Goal: Task Accomplishment & Management: Use online tool/utility

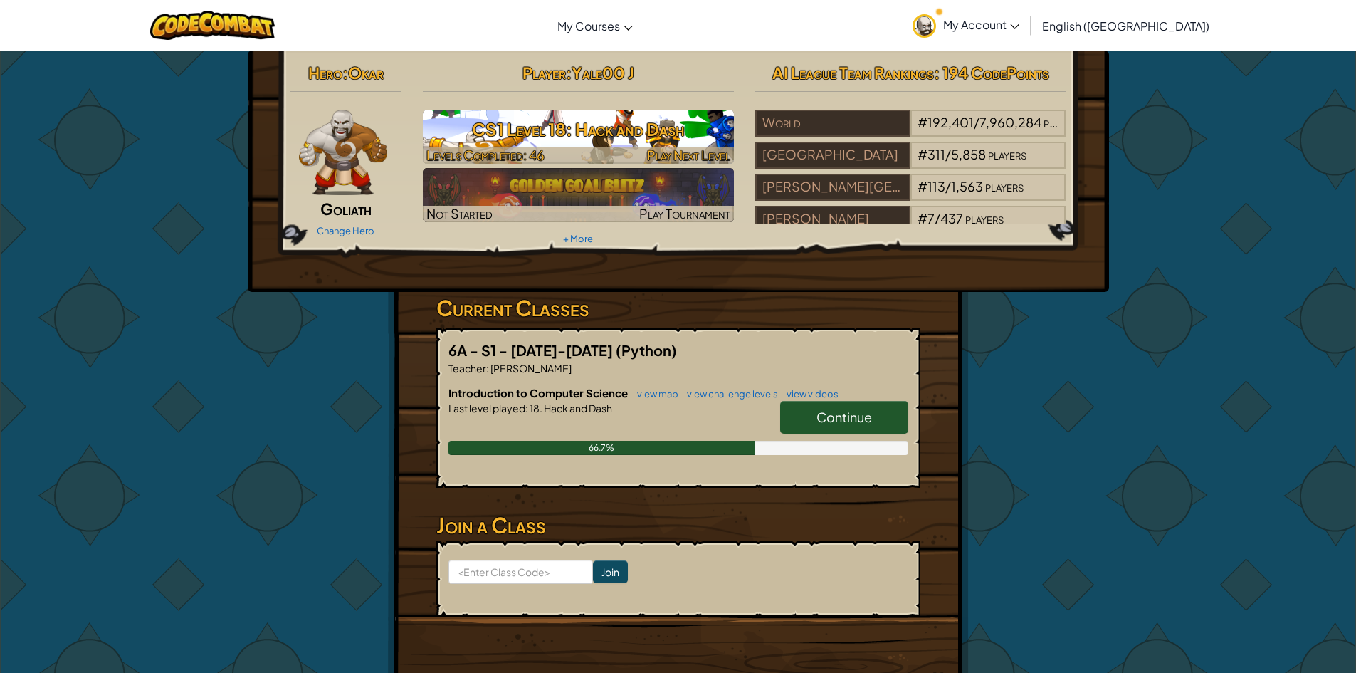
click at [690, 150] on span "Play Next Level" at bounding box center [688, 155] width 83 height 16
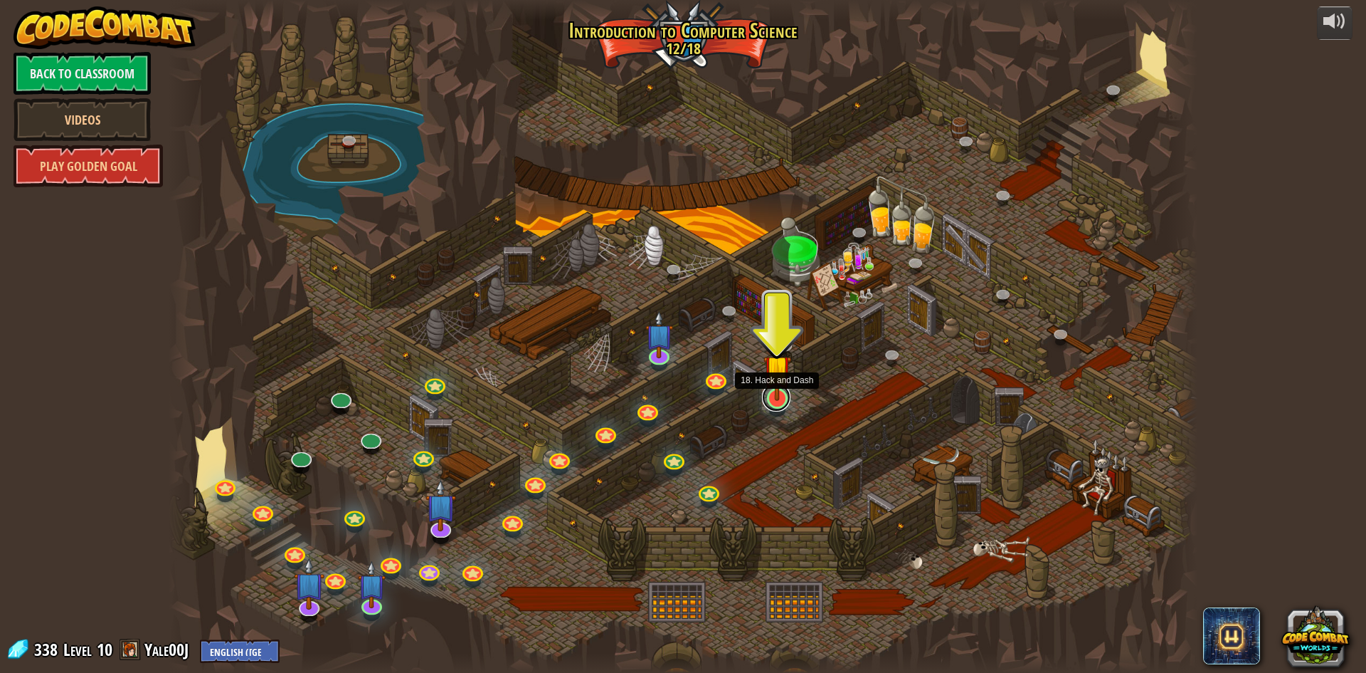
click at [783, 404] on link at bounding box center [776, 397] width 28 height 28
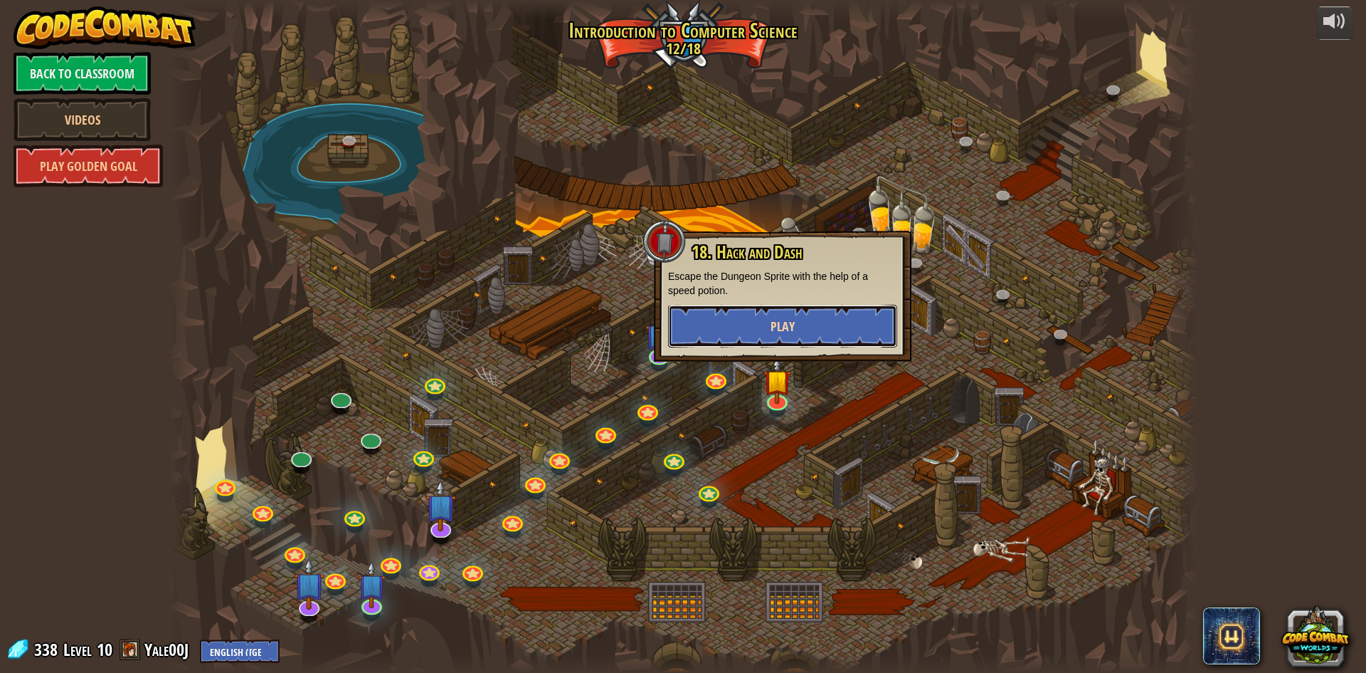
click at [786, 335] on button "Play" at bounding box center [782, 326] width 229 height 43
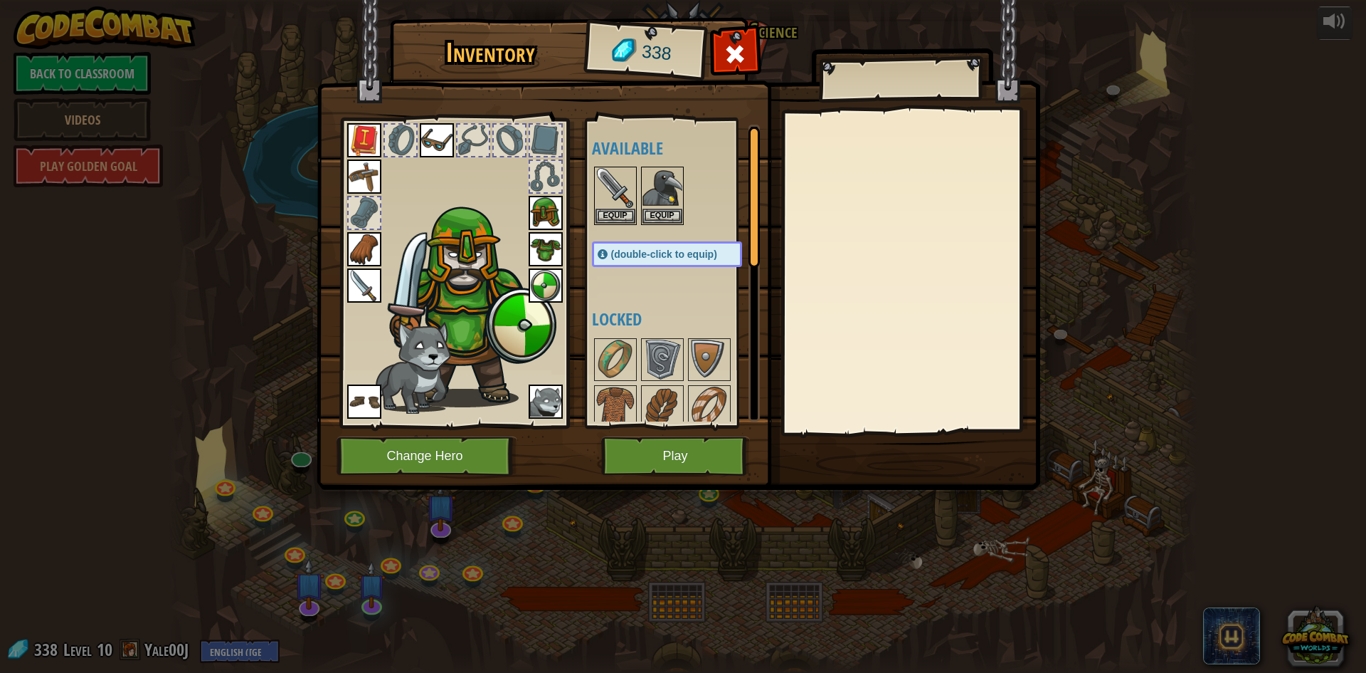
drag, startPoint x: 548, startPoint y: 250, endPoint x: 491, endPoint y: 260, distance: 57.9
click at [491, 260] on img at bounding box center [470, 303] width 174 height 207
click at [562, 243] on img at bounding box center [546, 249] width 34 height 34
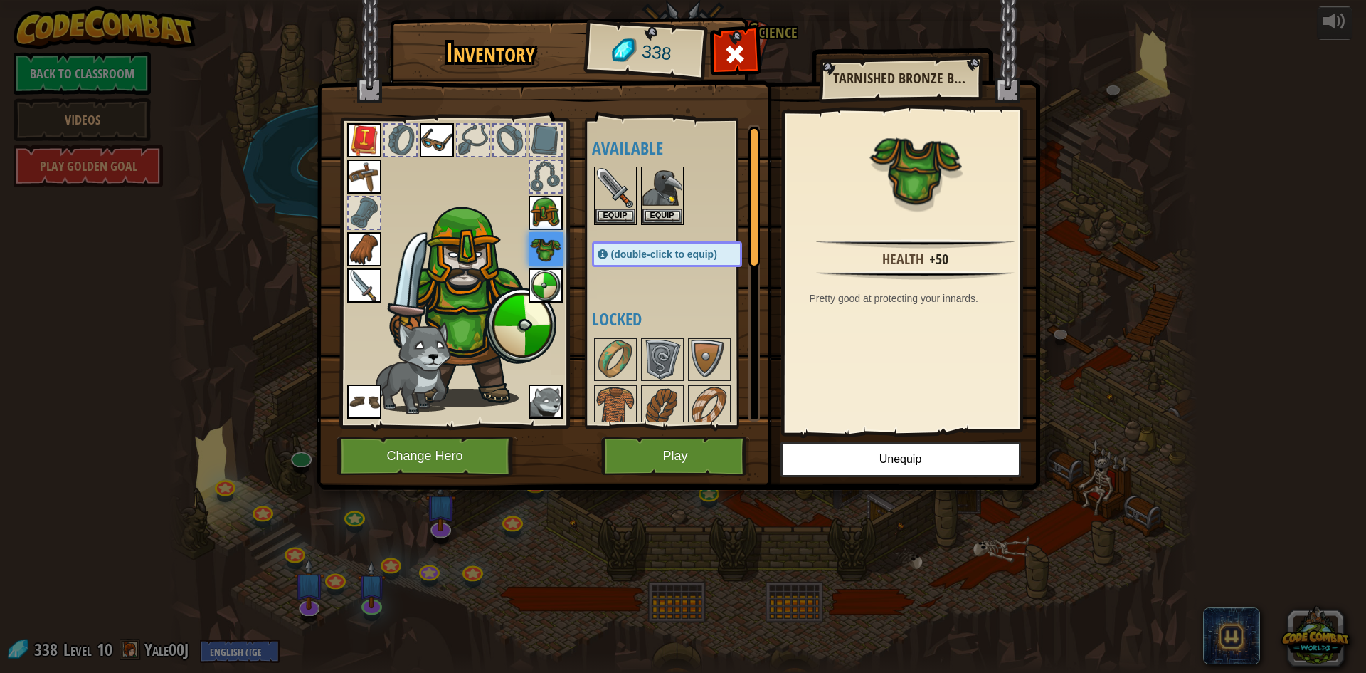
click at [548, 221] on img at bounding box center [546, 213] width 34 height 34
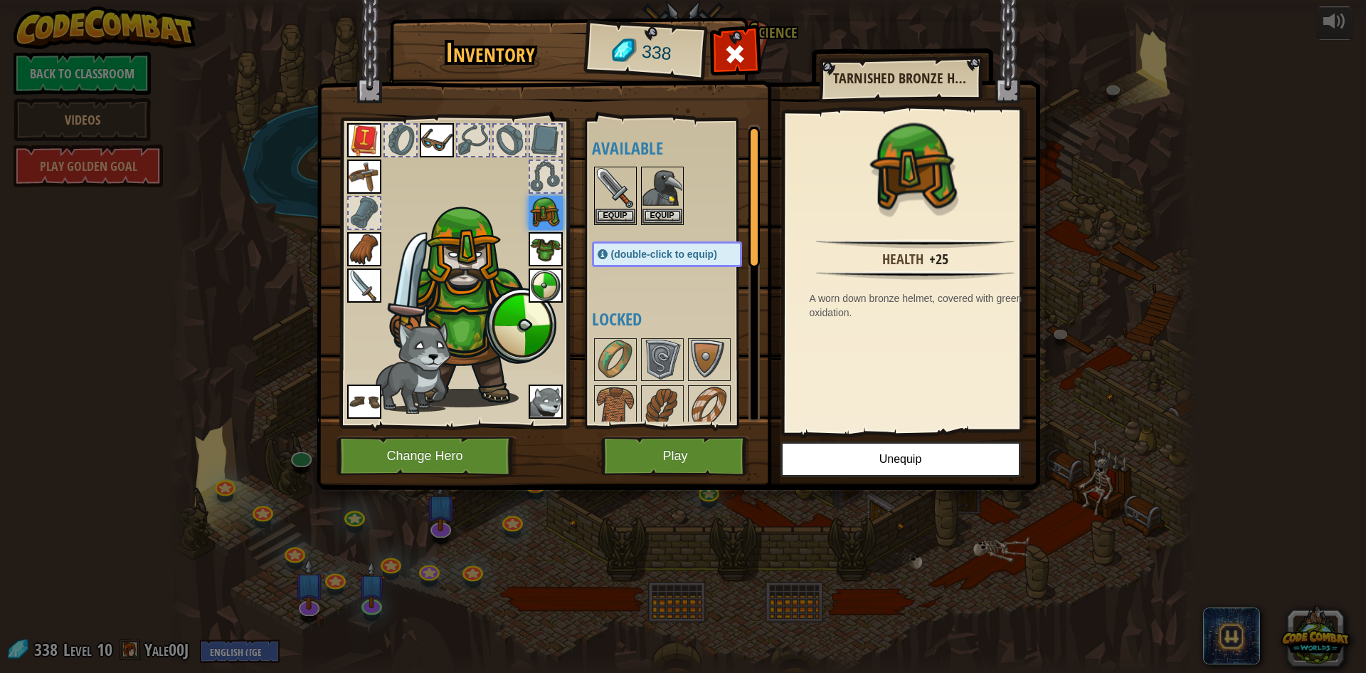
click at [551, 277] on img at bounding box center [546, 285] width 34 height 34
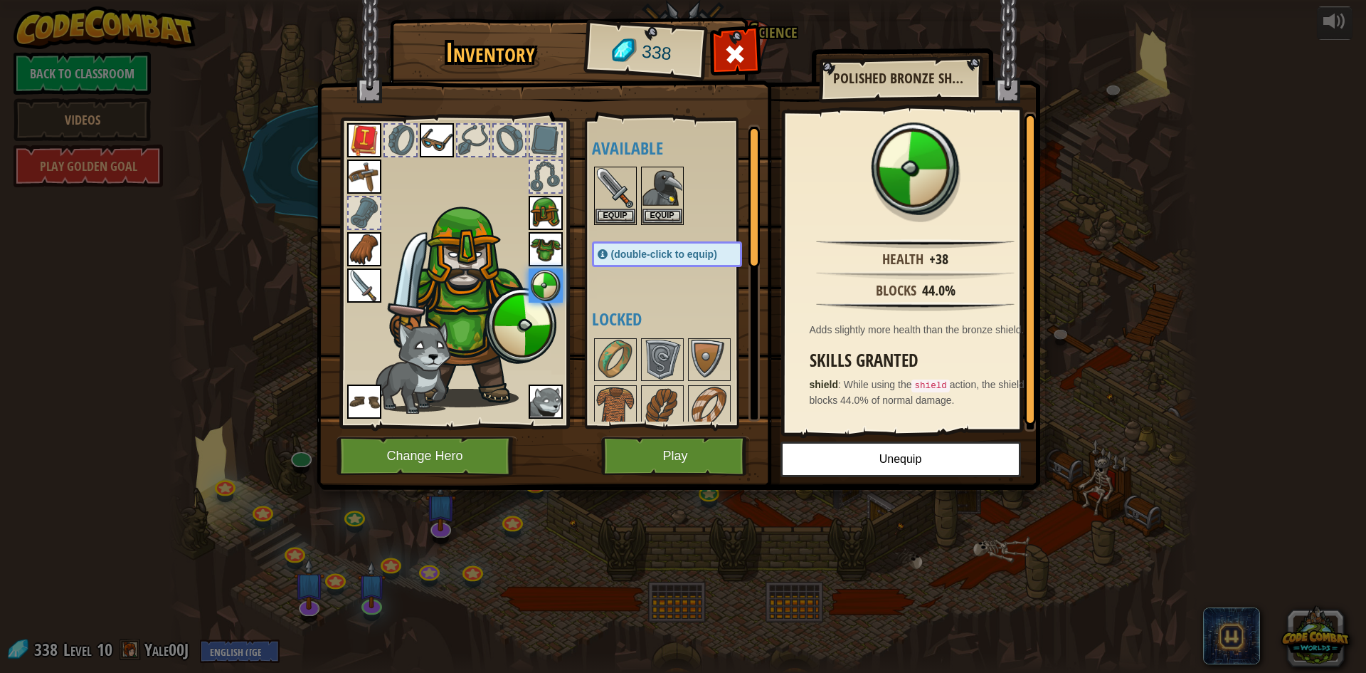
drag, startPoint x: 369, startPoint y: 285, endPoint x: 386, endPoint y: 297, distance: 20.5
click at [371, 287] on img at bounding box center [364, 285] width 34 height 34
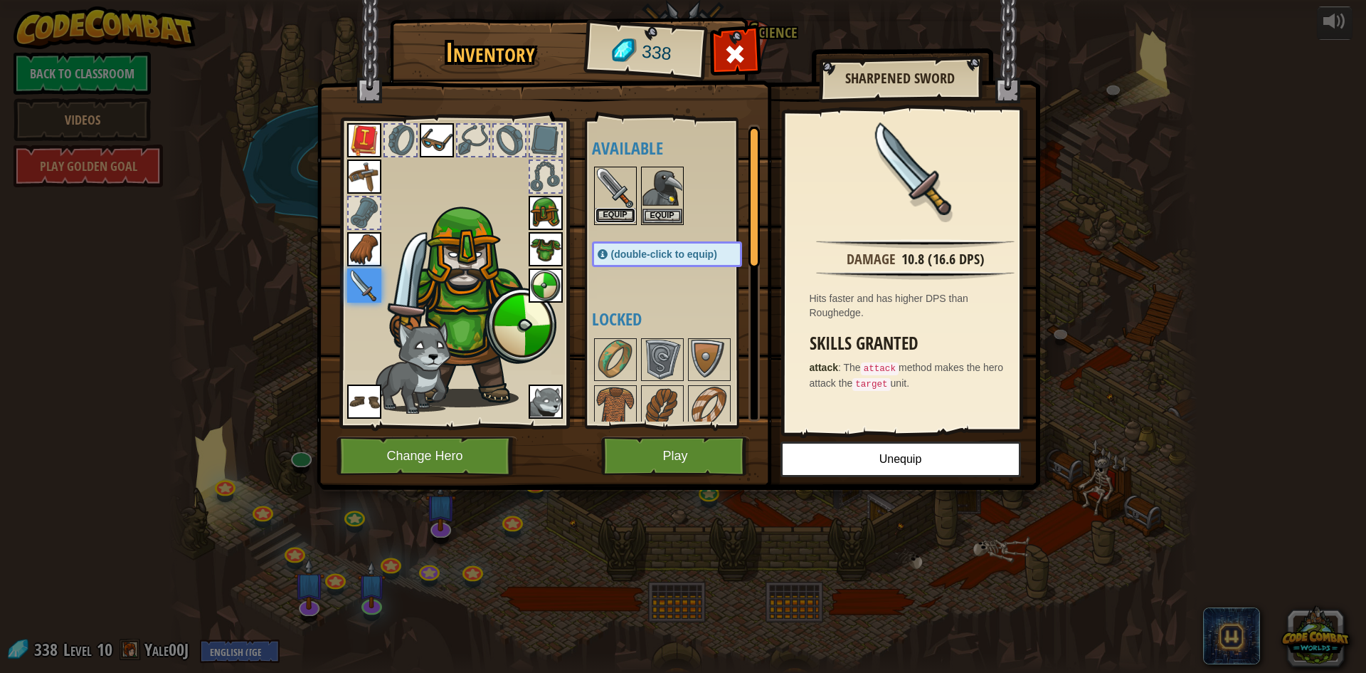
click at [621, 215] on button "Equip" at bounding box center [616, 215] width 40 height 15
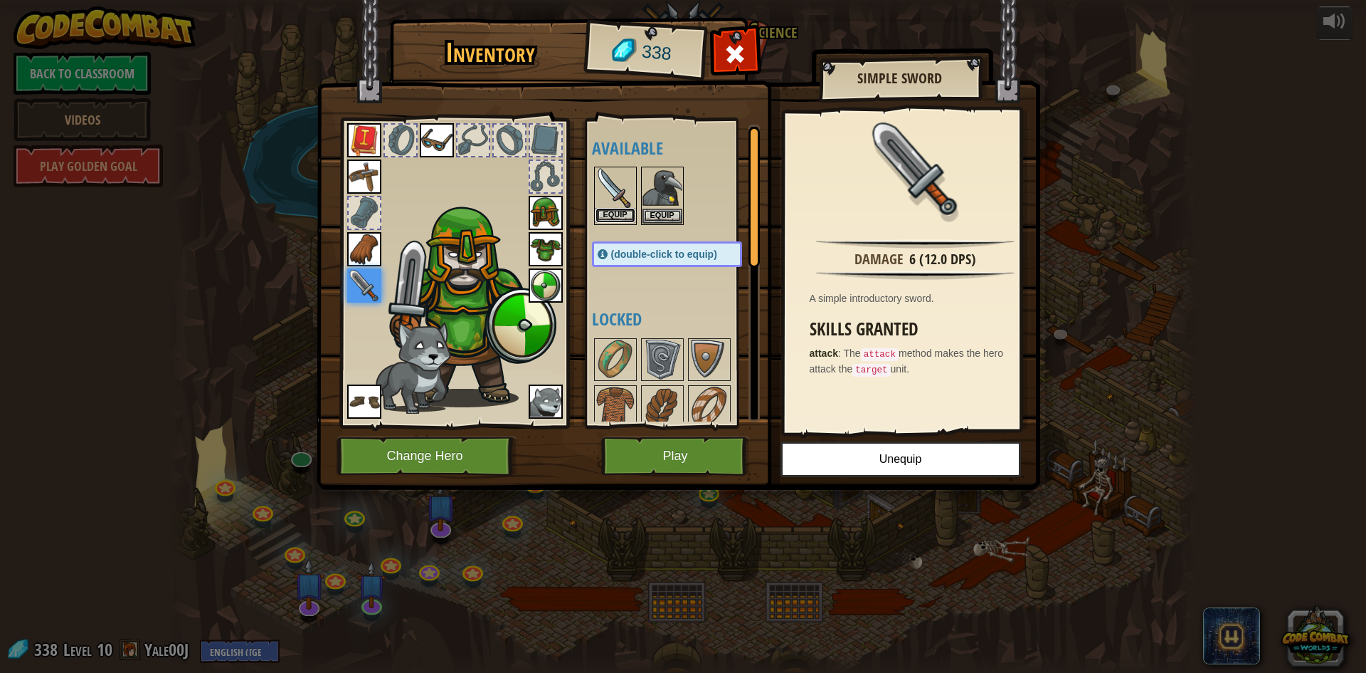
click at [623, 214] on button "Equip" at bounding box center [616, 215] width 40 height 15
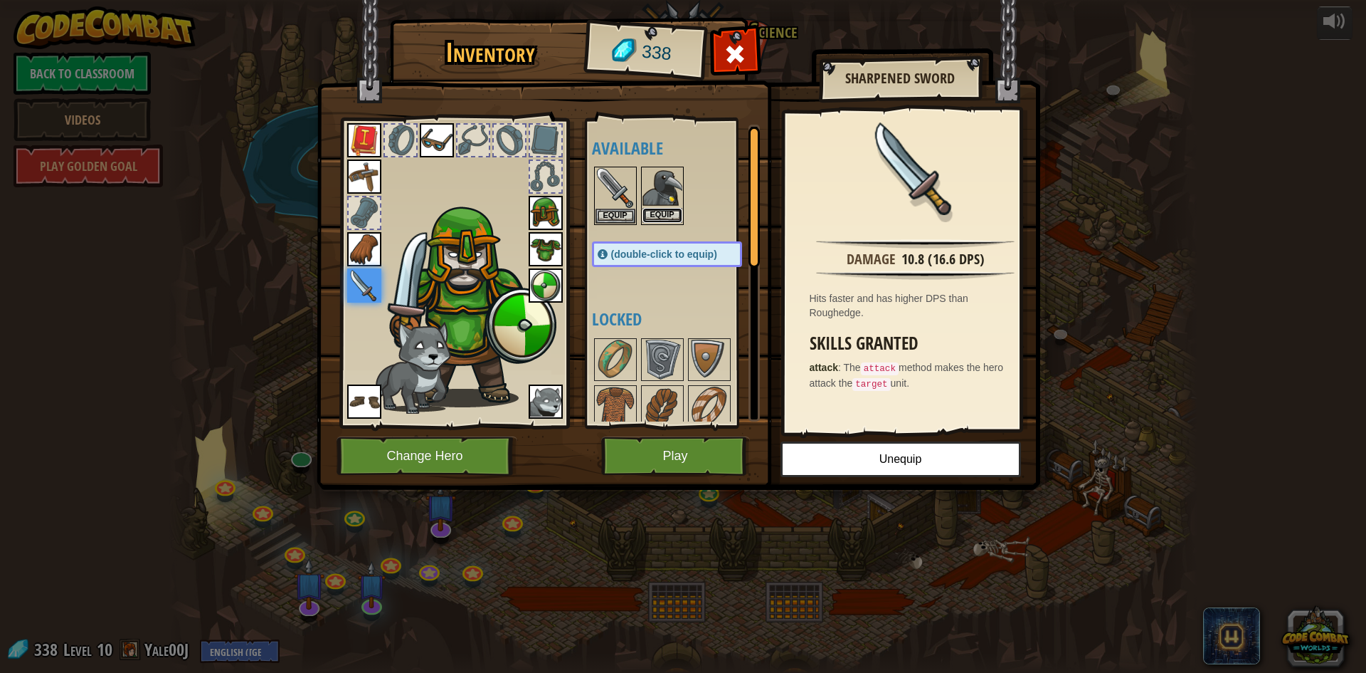
click at [655, 218] on button "Equip" at bounding box center [663, 215] width 40 height 15
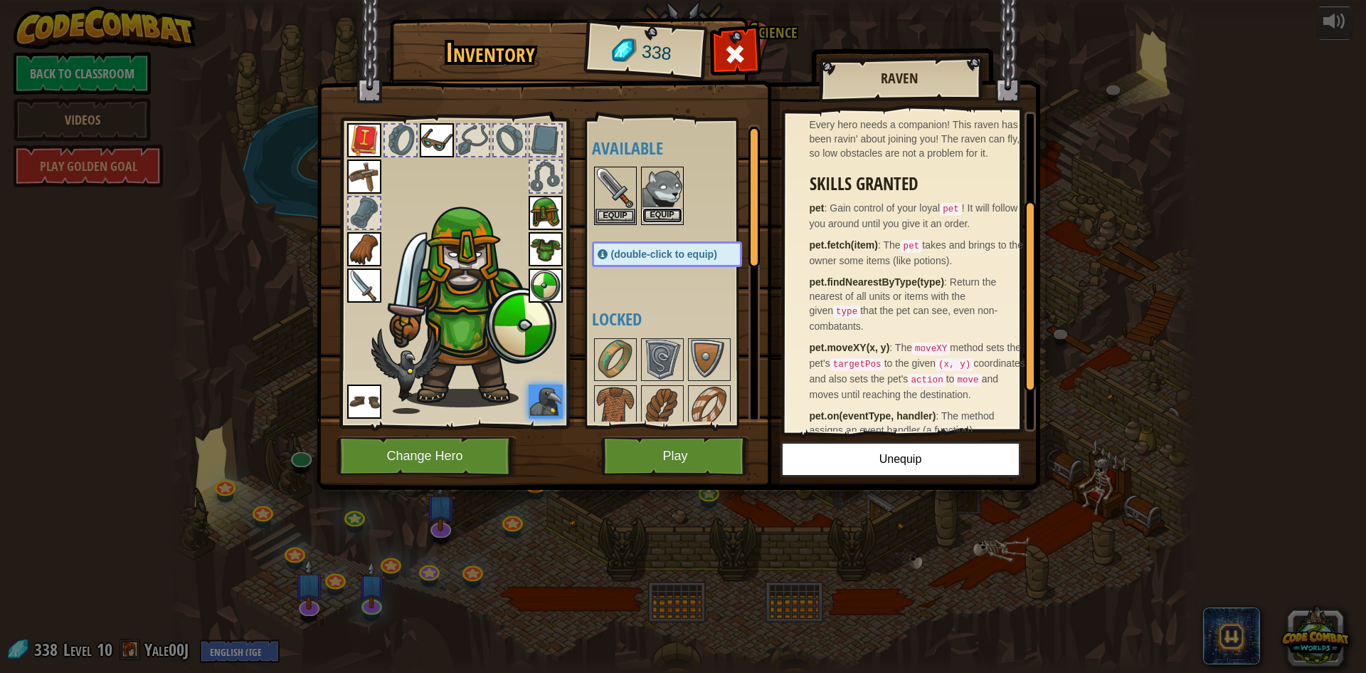
click at [671, 211] on button "Equip" at bounding box center [663, 215] width 40 height 15
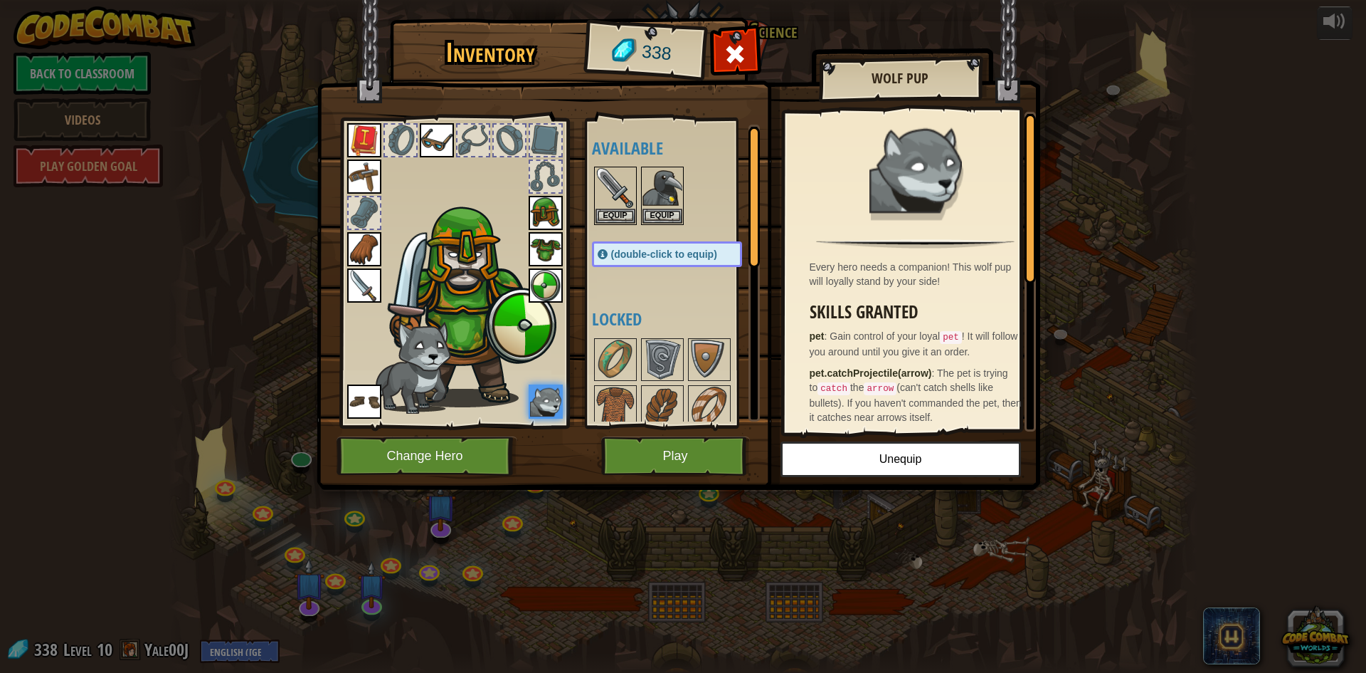
click at [363, 151] on img at bounding box center [364, 140] width 34 height 34
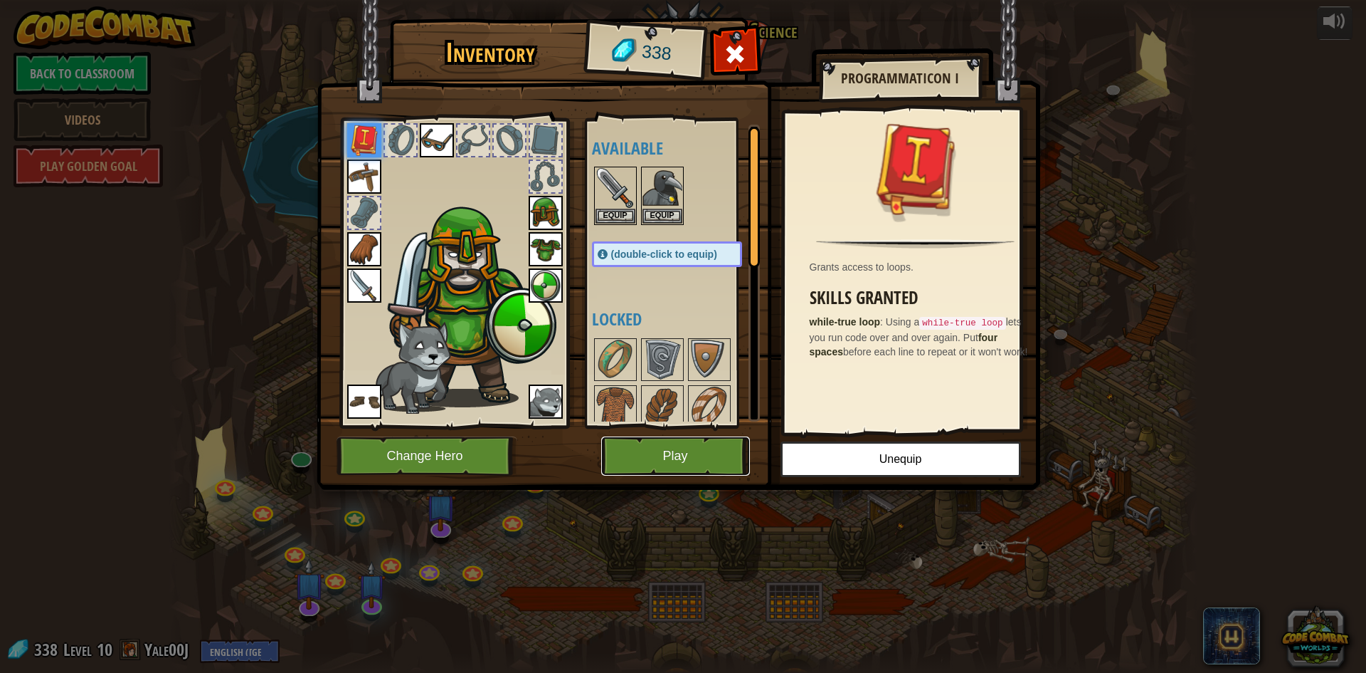
click at [691, 460] on button "Play" at bounding box center [675, 455] width 149 height 39
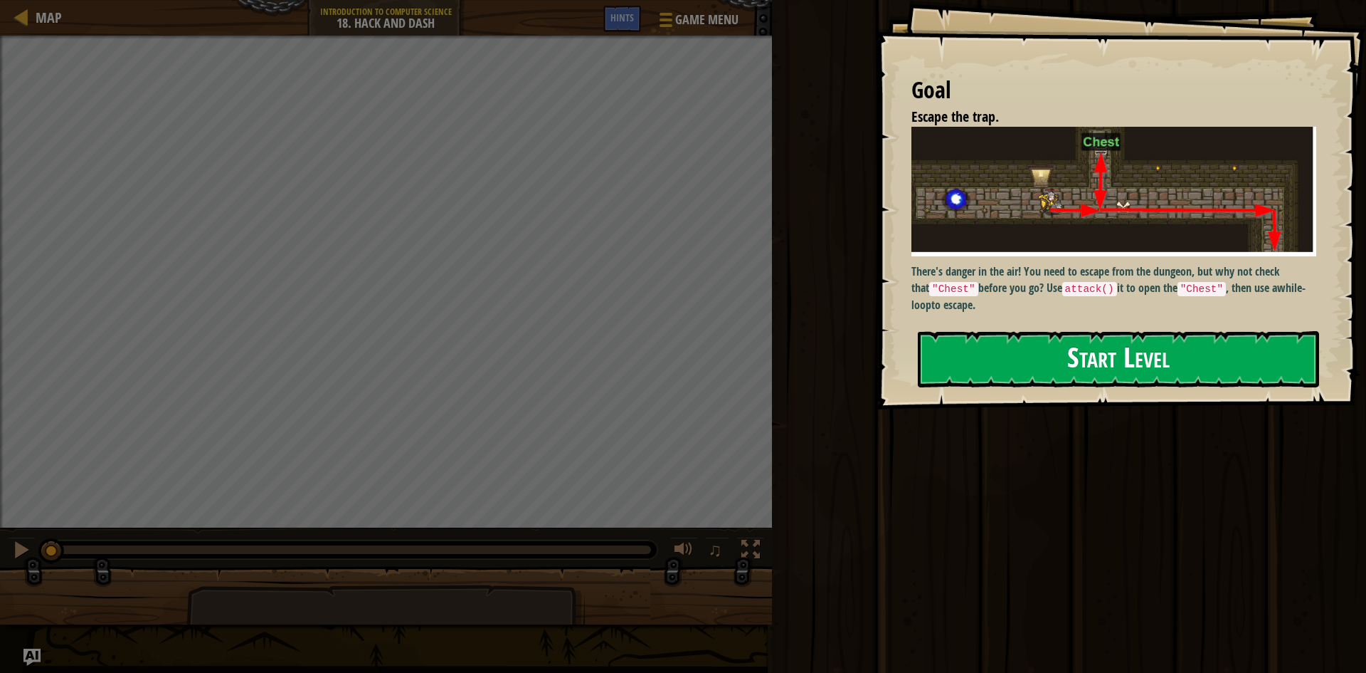
click at [1085, 357] on button "Start Level" at bounding box center [1118, 359] width 401 height 56
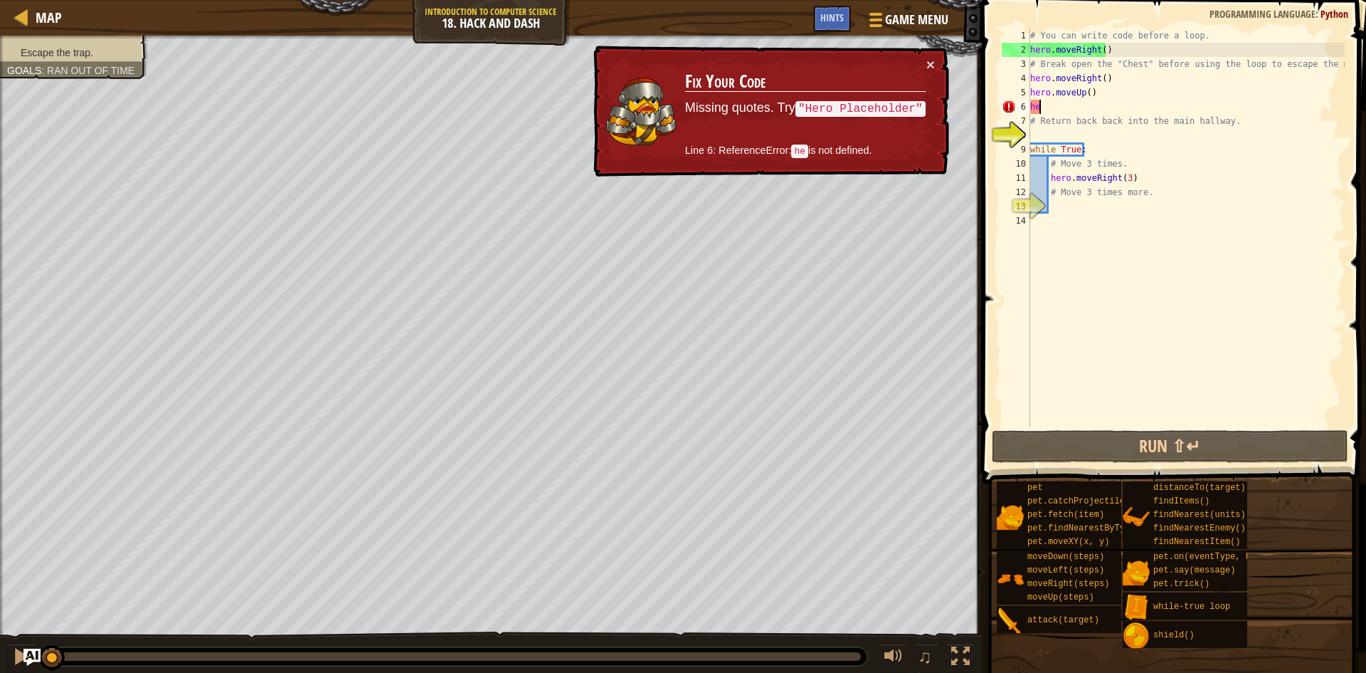
click at [1043, 110] on div "# You can write code before a loop. hero . moveRight ( ) # Break open the "Ches…" at bounding box center [1186, 241] width 317 height 427
click at [927, 68] on button "×" at bounding box center [931, 64] width 9 height 15
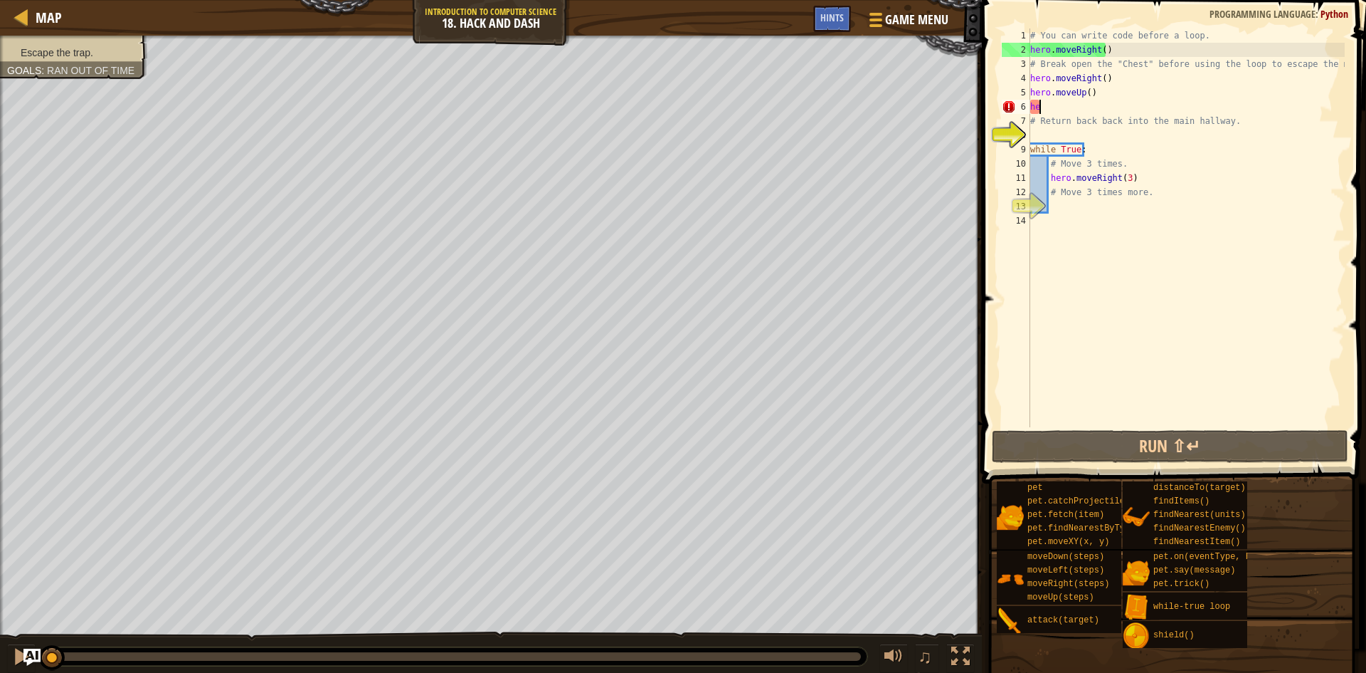
type textarea "h"
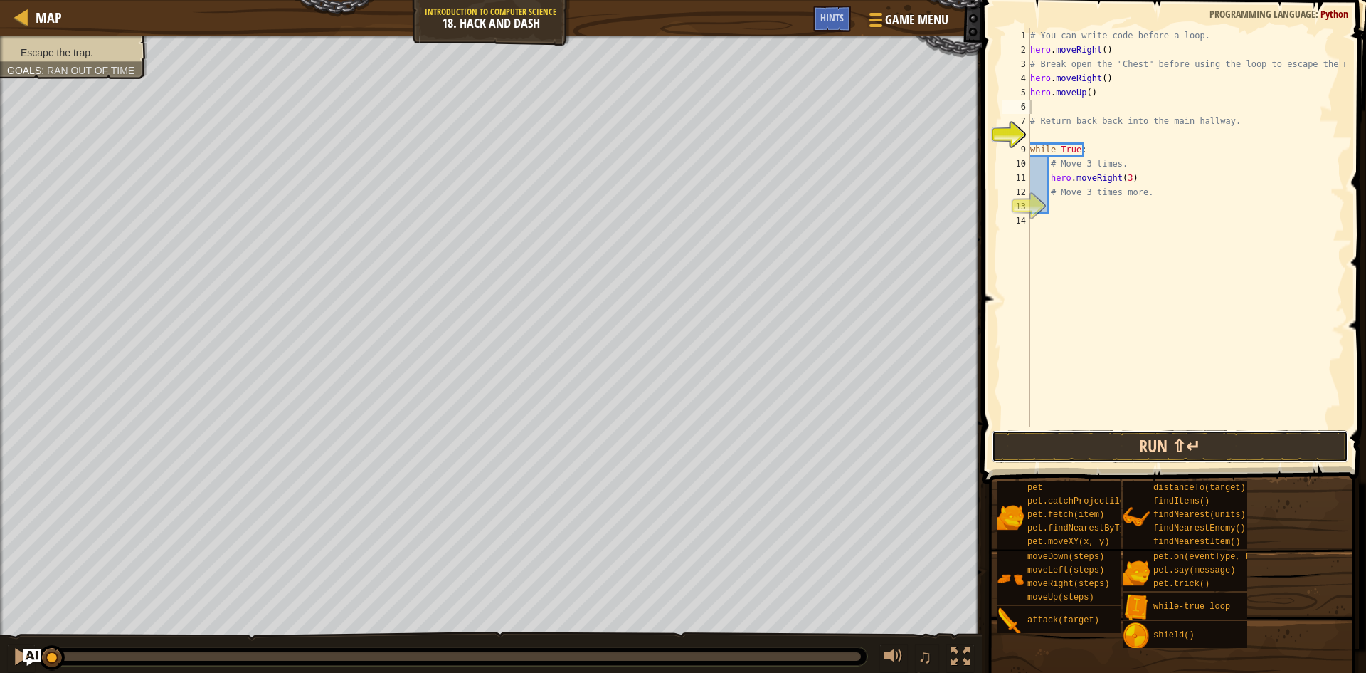
click at [1157, 450] on button "Run ⇧↵" at bounding box center [1170, 446] width 357 height 33
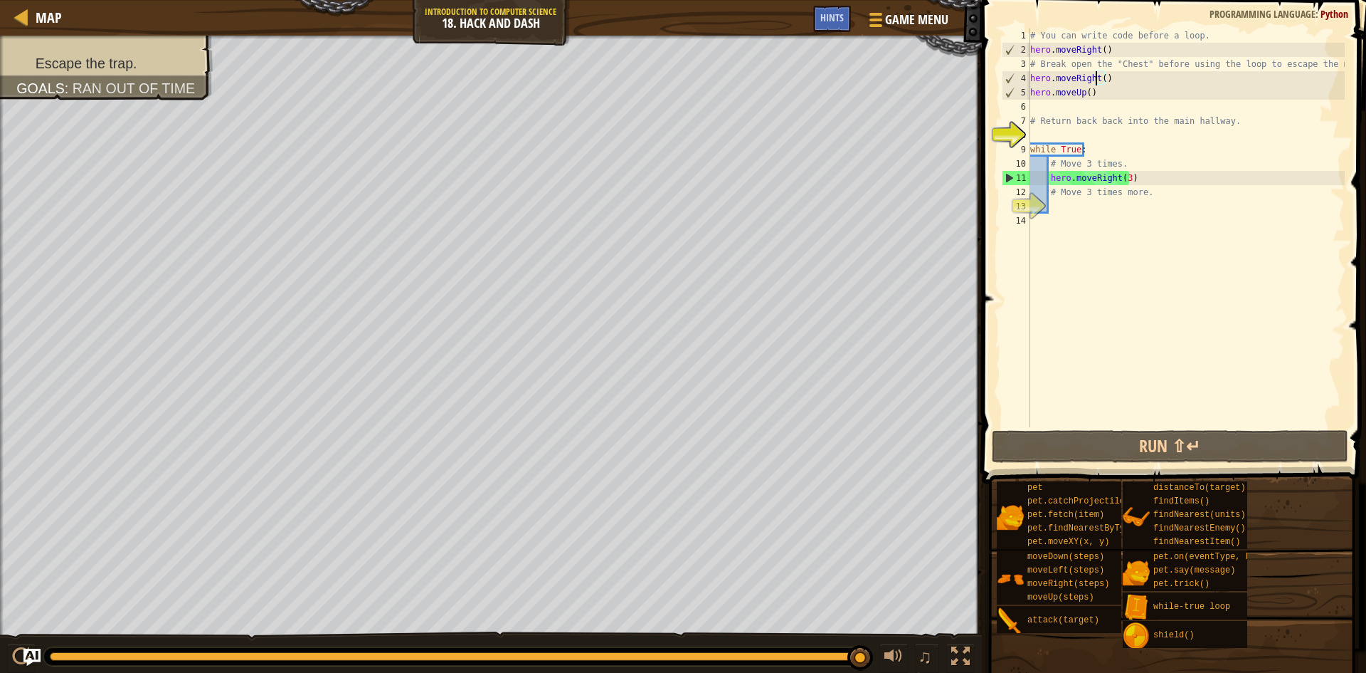
click at [1097, 83] on div "# You can write code before a loop. hero . moveRight ( ) # Break open the "Ches…" at bounding box center [1186, 241] width 317 height 427
click at [1102, 83] on div "# You can write code before a loop. hero . moveRight ( ) # Break open the "Ches…" at bounding box center [1186, 241] width 317 height 427
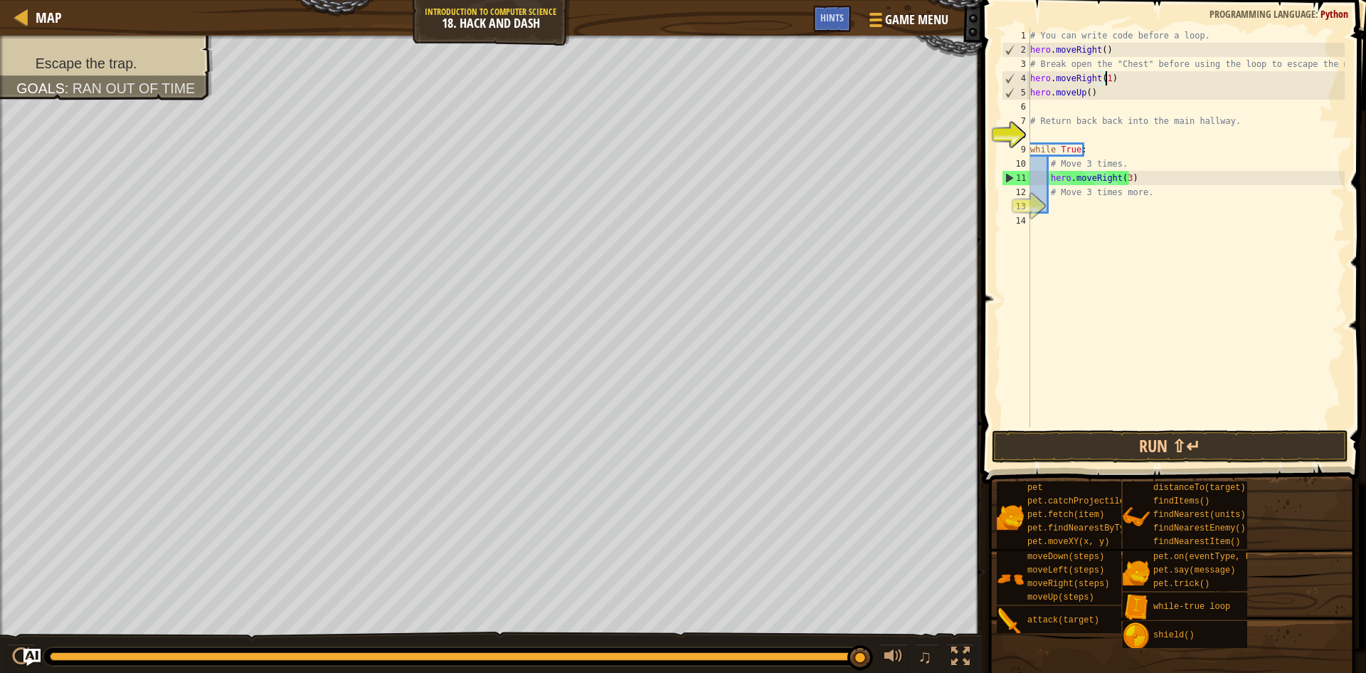
scroll to position [6, 6]
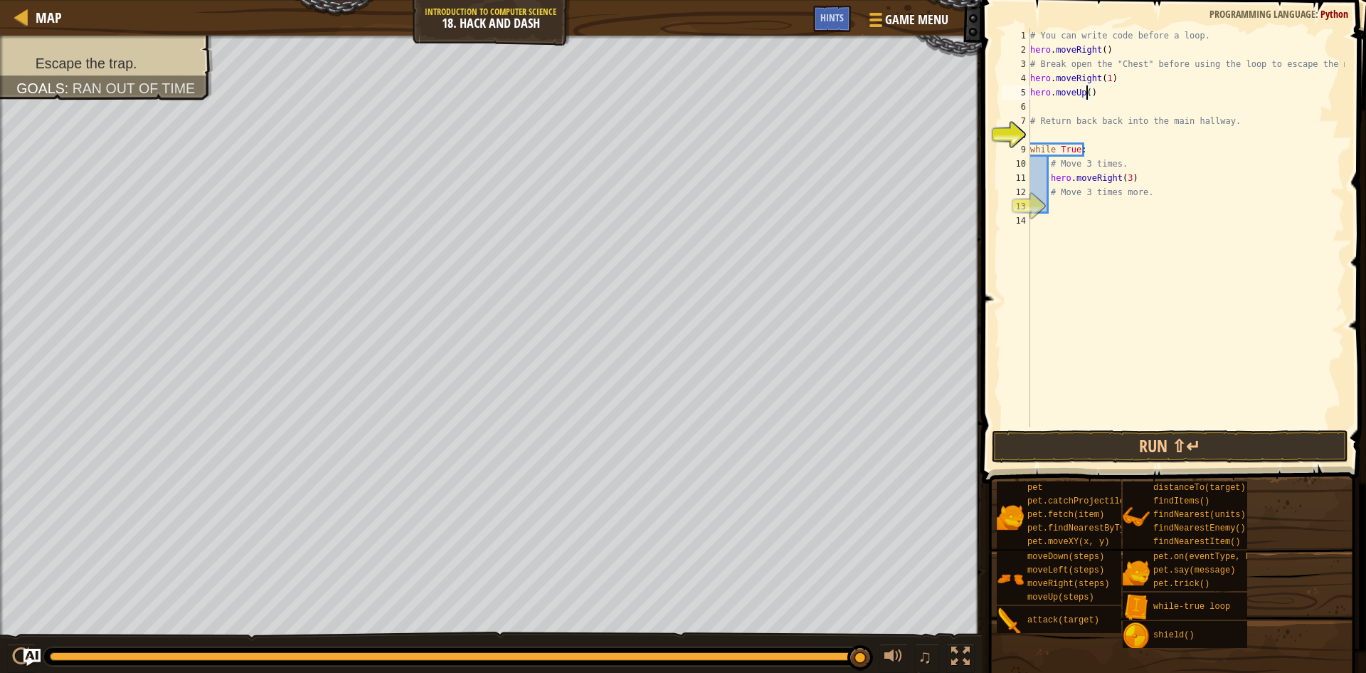
click at [1085, 95] on div "# You can write code before a loop. hero . moveRight ( ) # Break open the "Ches…" at bounding box center [1186, 241] width 317 height 427
click at [1178, 449] on button "Run ⇧↵" at bounding box center [1170, 446] width 357 height 33
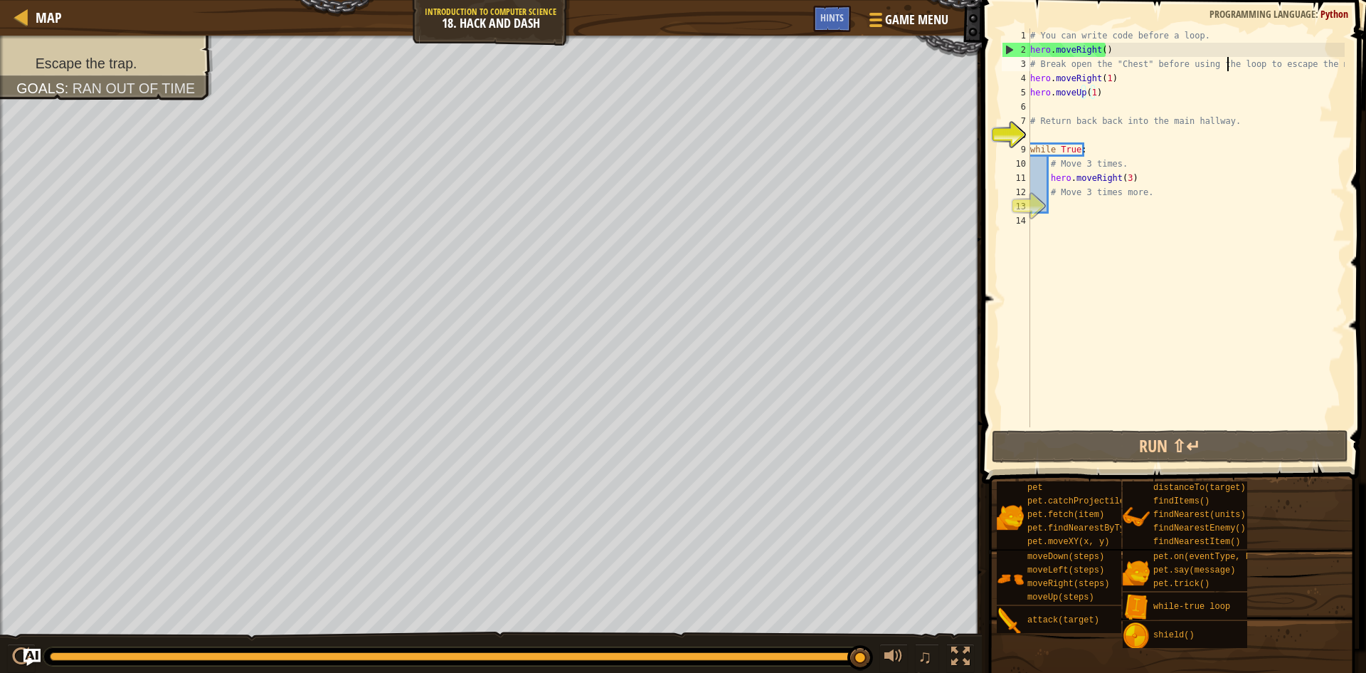
click at [1228, 68] on div "# You can write code before a loop. hero . moveRight ( ) # Break open the "Ches…" at bounding box center [1186, 241] width 317 height 427
click at [1116, 78] on div "# You can write code before a loop. hero . moveRight ( ) # Break open the "Ches…" at bounding box center [1186, 241] width 317 height 427
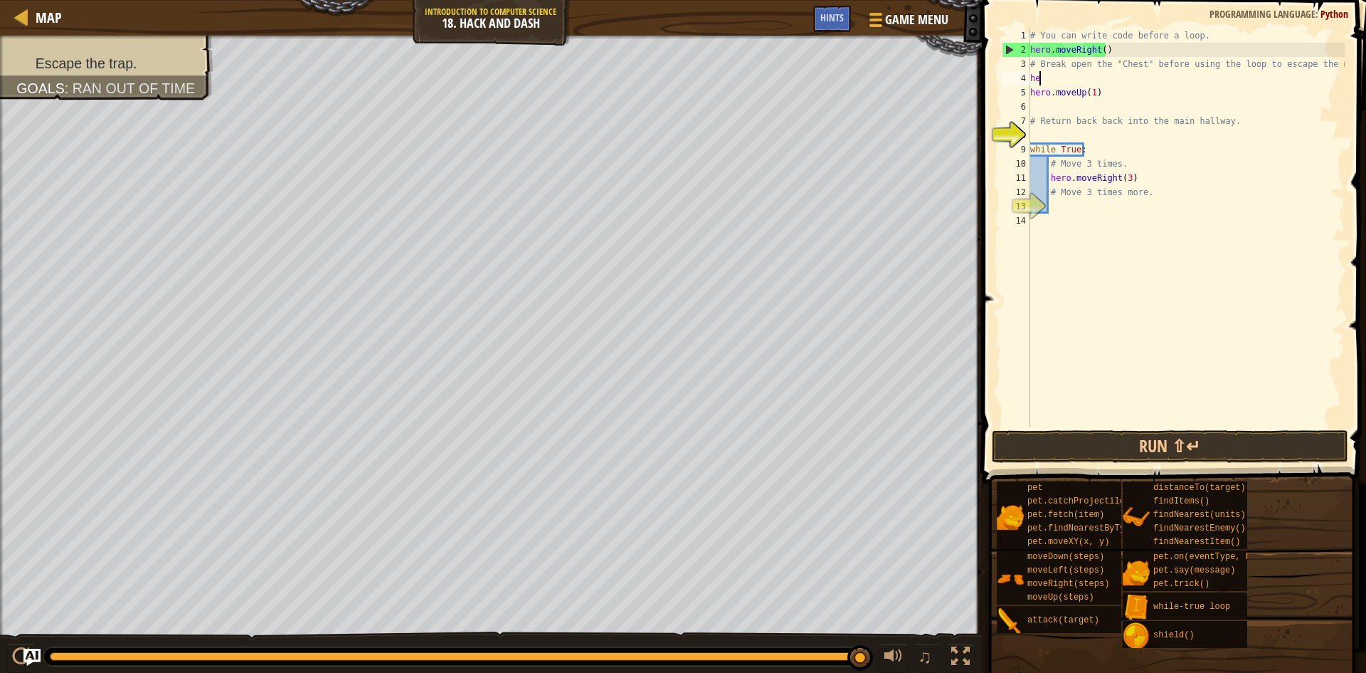
scroll to position [6, 0]
type textarea "h"
type textarea "# Break open the "Chest" before using the loop to escape the maze!"
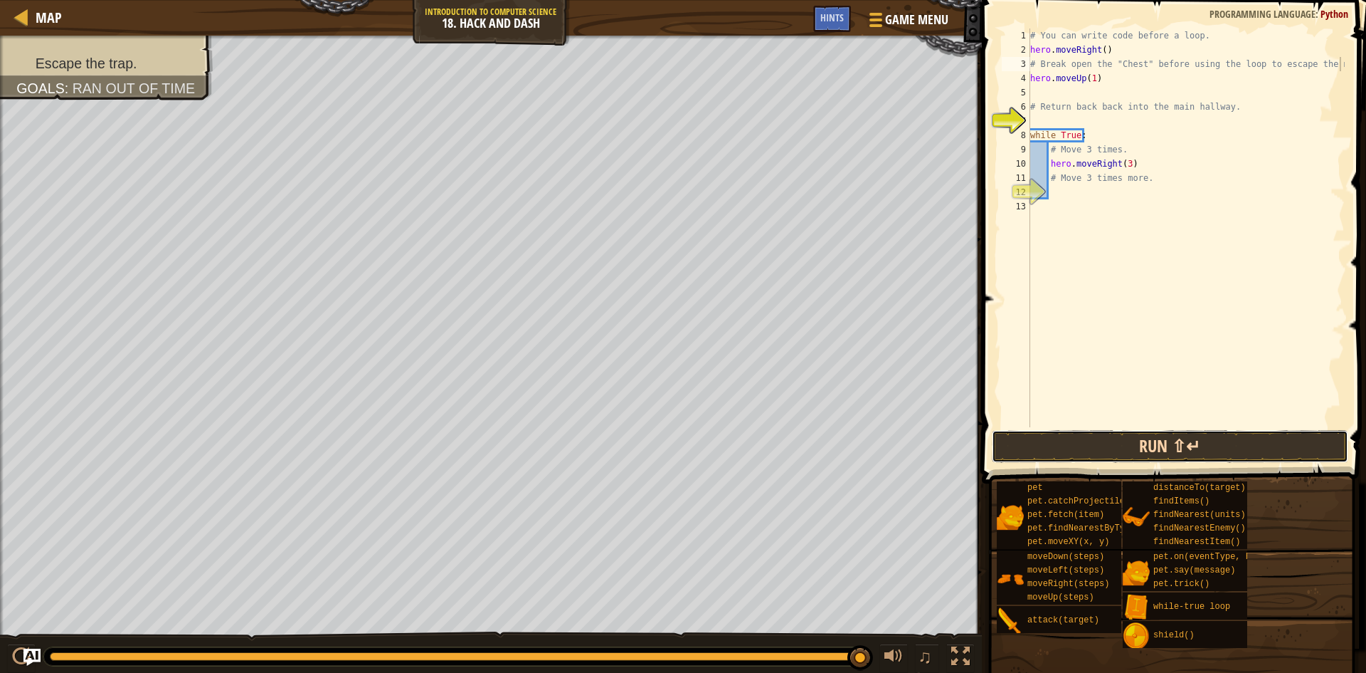
click at [1146, 458] on button "Run ⇧↵" at bounding box center [1170, 446] width 357 height 33
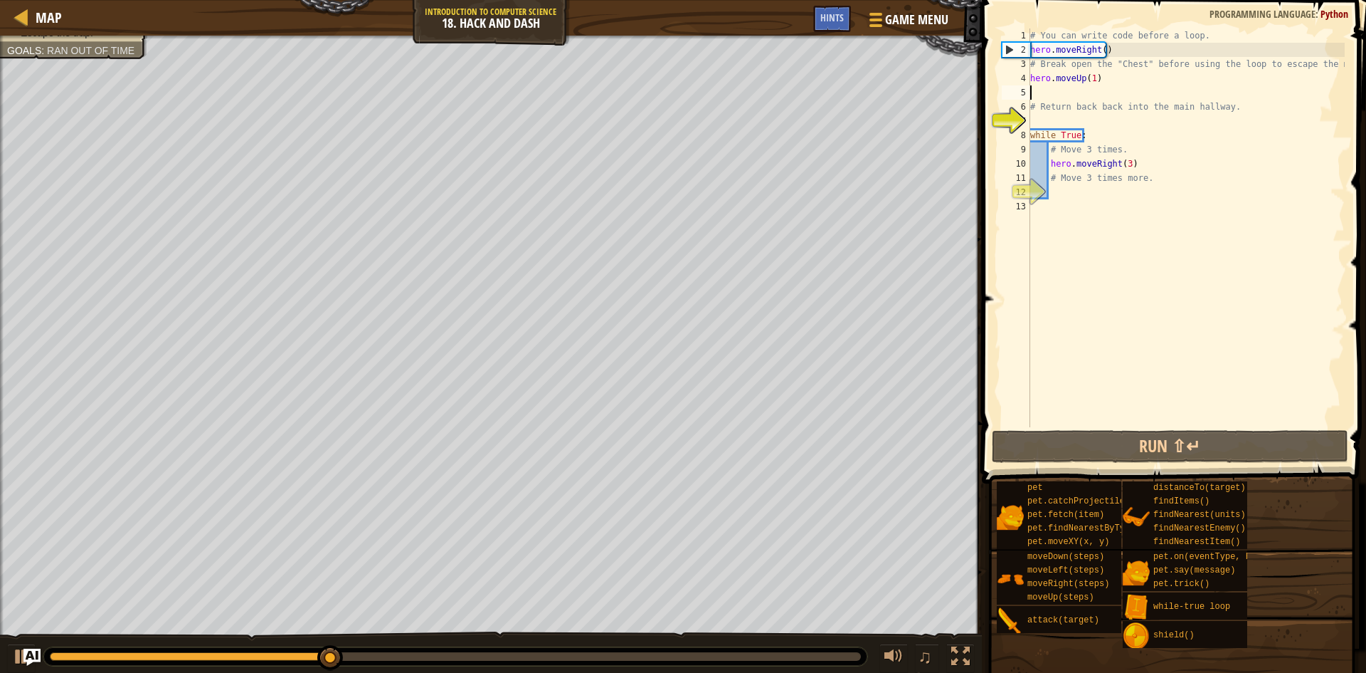
click at [1058, 88] on div "# You can write code before a loop. hero . moveRight ( ) # Break open the "Ches…" at bounding box center [1186, 241] width 317 height 427
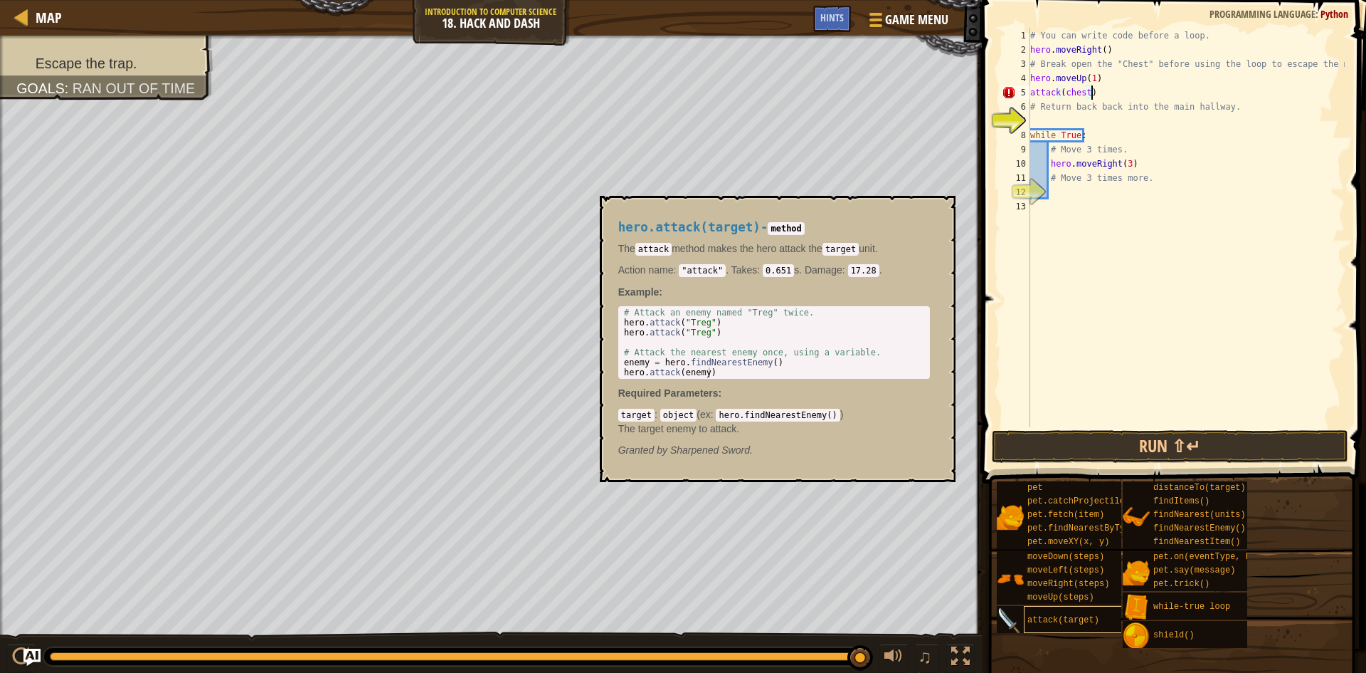
scroll to position [6, 4]
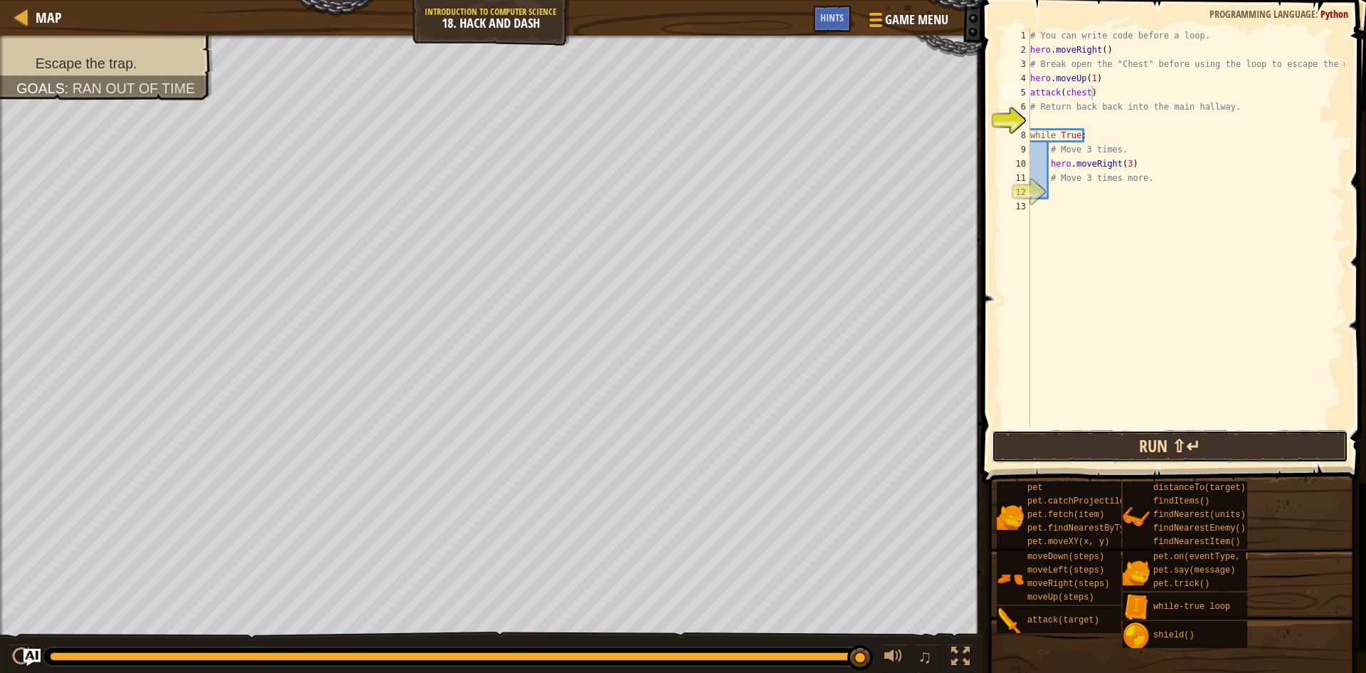
click at [1263, 450] on button "Run ⇧↵" at bounding box center [1170, 446] width 357 height 33
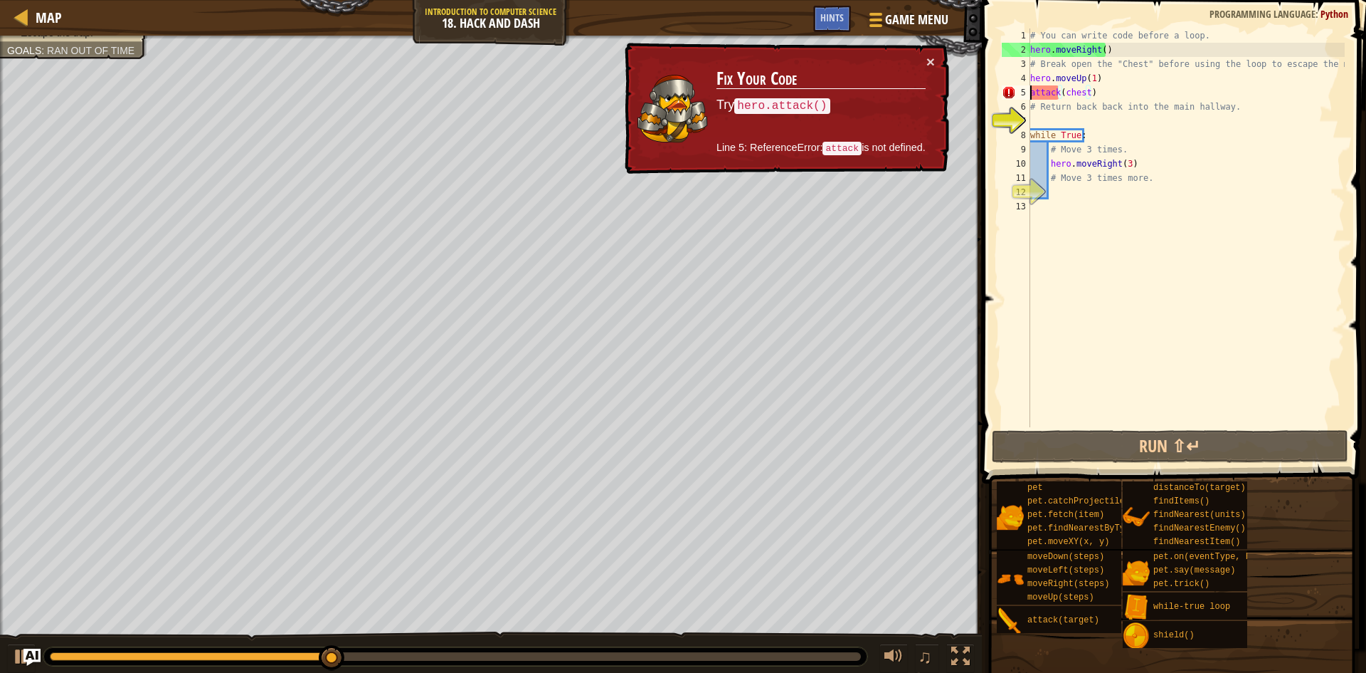
click at [1031, 95] on div "# You can write code before a loop. hero . moveRight ( ) # Break open the "Ches…" at bounding box center [1186, 241] width 317 height 427
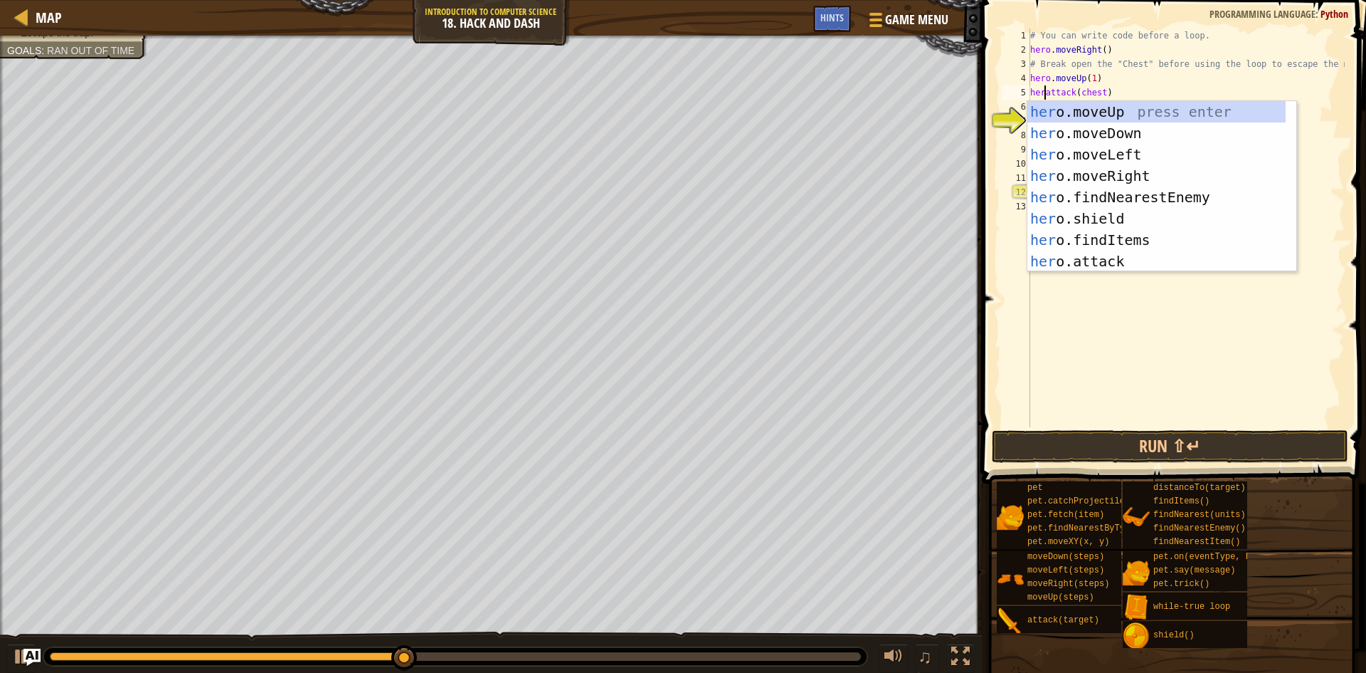
scroll to position [6, 1]
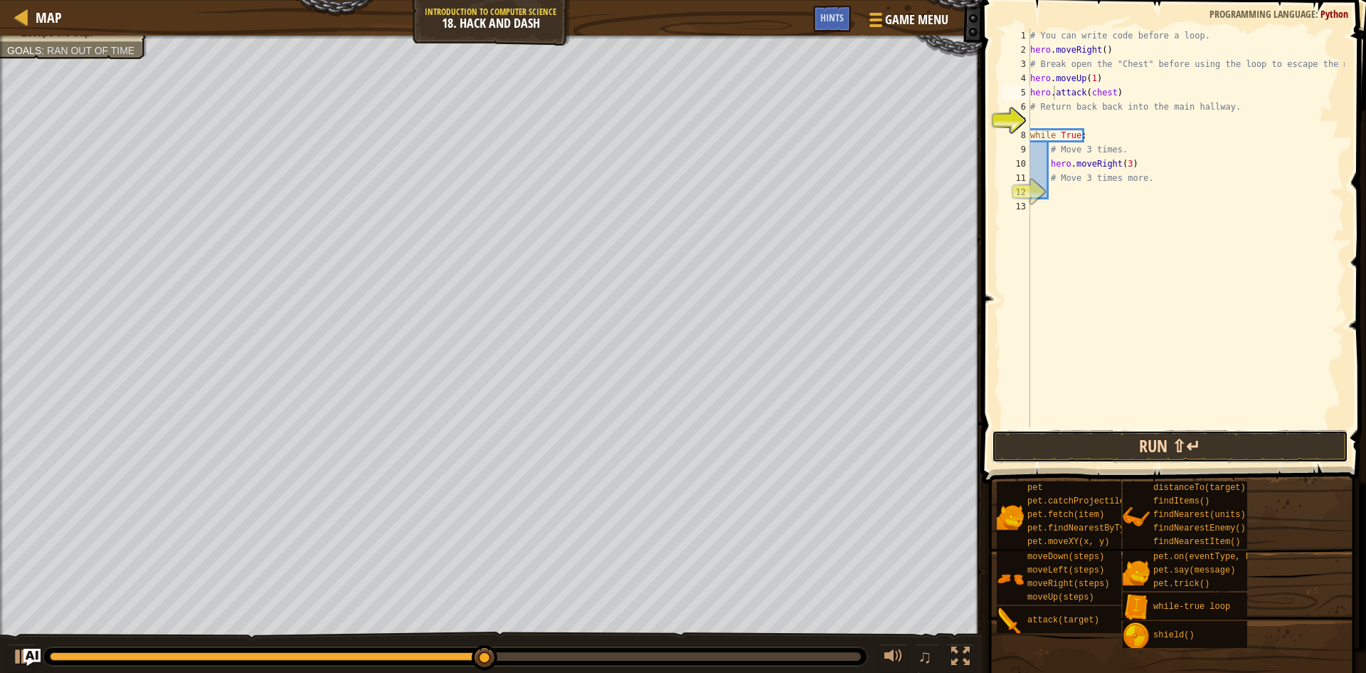
click at [1211, 452] on button "Run ⇧↵" at bounding box center [1170, 446] width 357 height 33
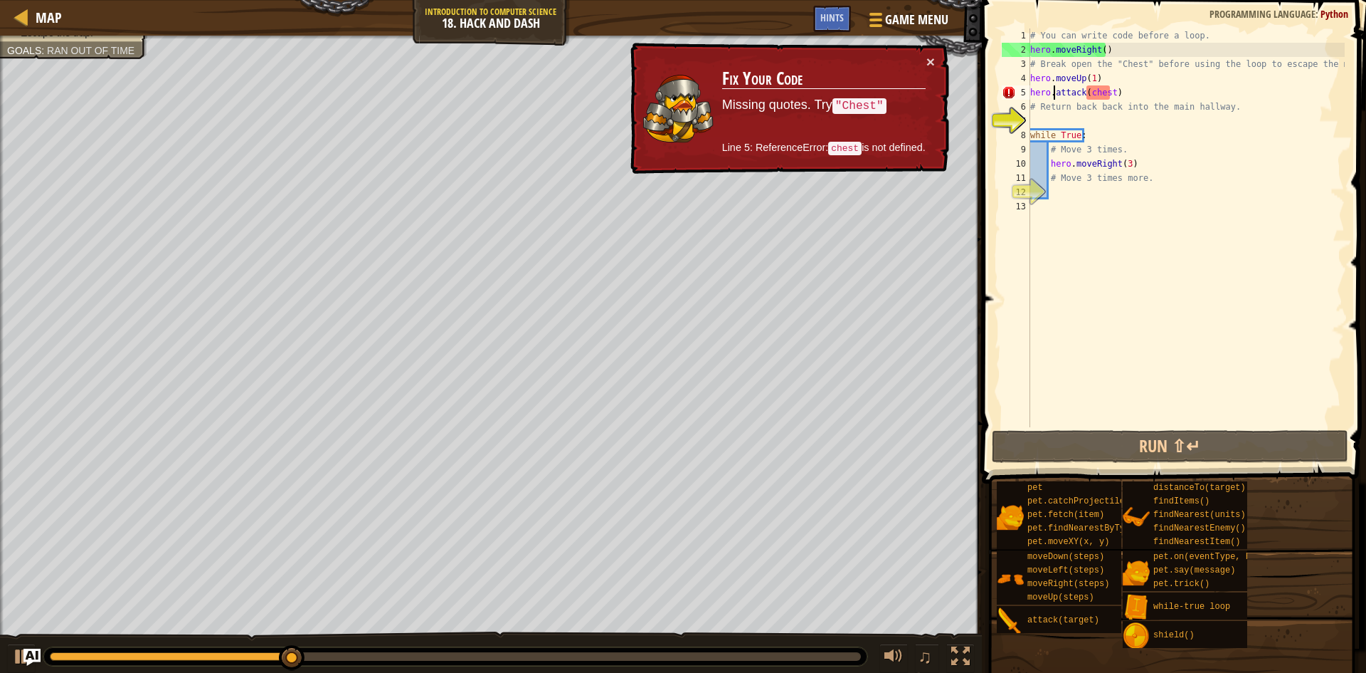
click at [1090, 92] on div "# You can write code before a loop. hero . moveRight ( ) # Break open the "Ches…" at bounding box center [1186, 241] width 317 height 427
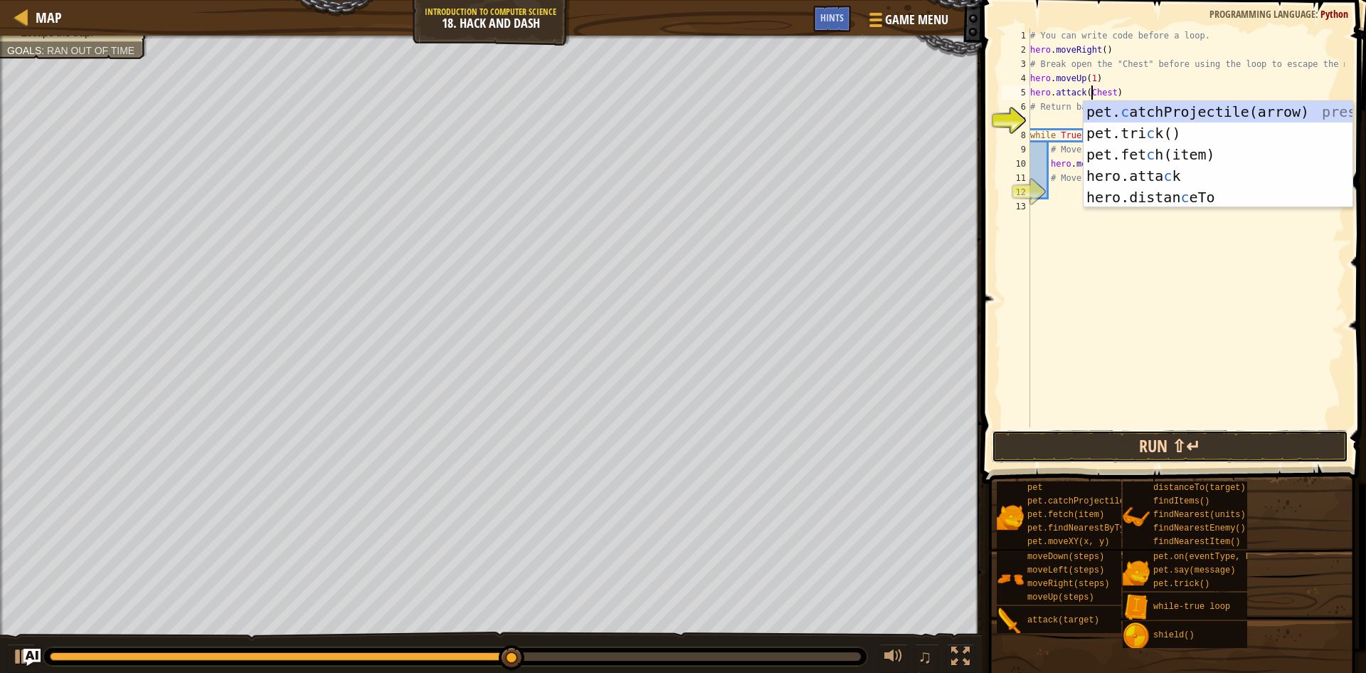
click at [1059, 456] on button "Run ⇧↵" at bounding box center [1170, 446] width 357 height 33
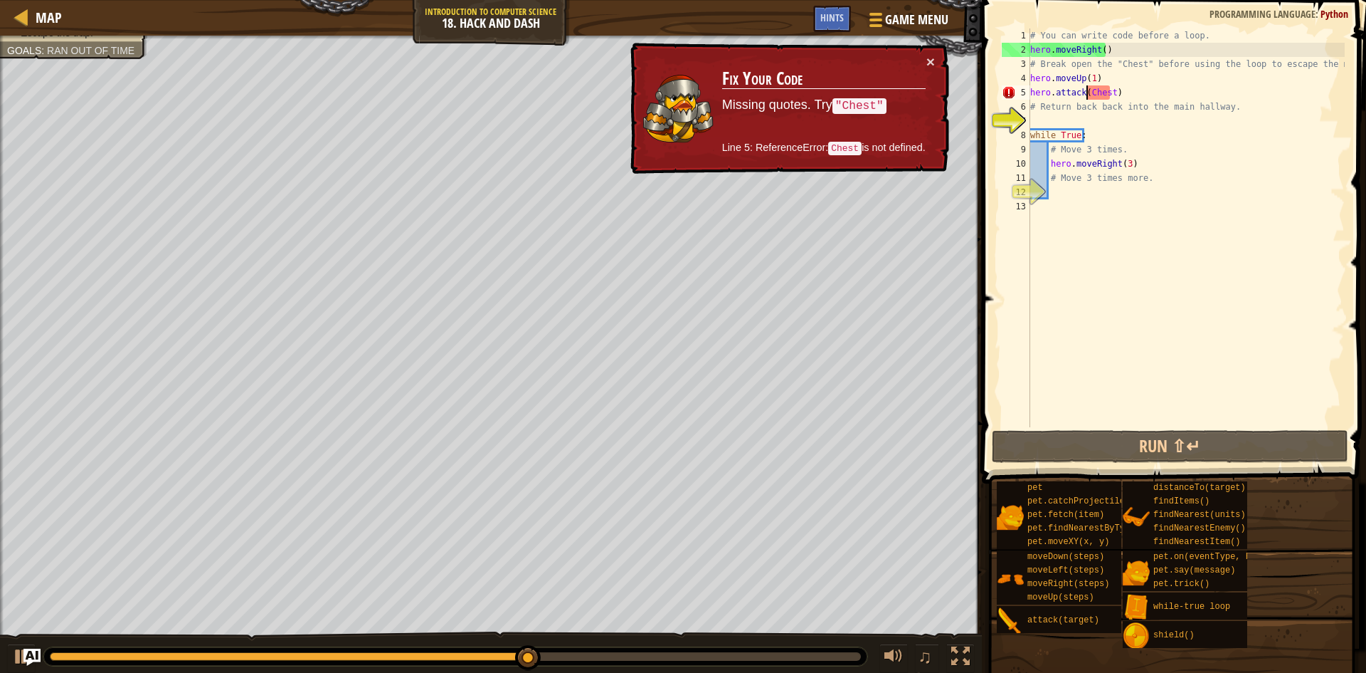
click at [1087, 93] on div "# You can write code before a loop. hero . moveRight ( ) # Break open the "Ches…" at bounding box center [1186, 241] width 317 height 427
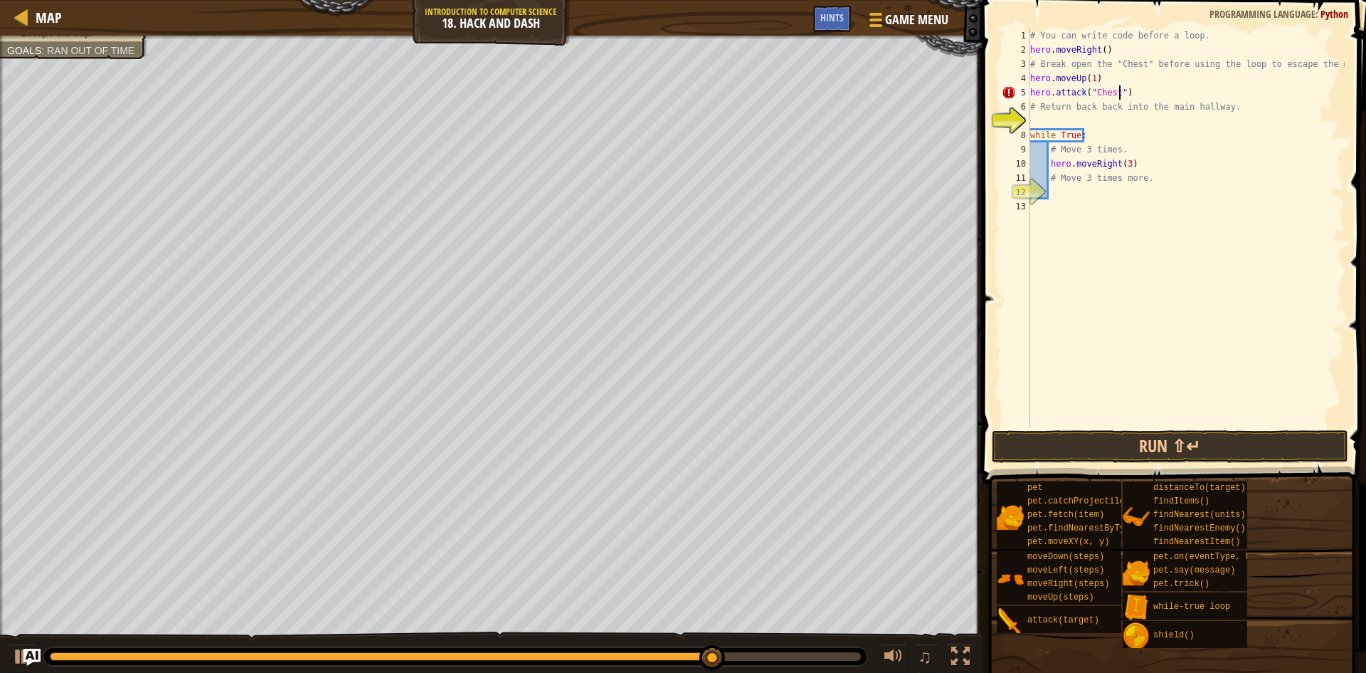
scroll to position [6, 7]
type textarea "hero.attack("Chest")"
click at [1104, 443] on button "Run ⇧↵" at bounding box center [1170, 446] width 357 height 33
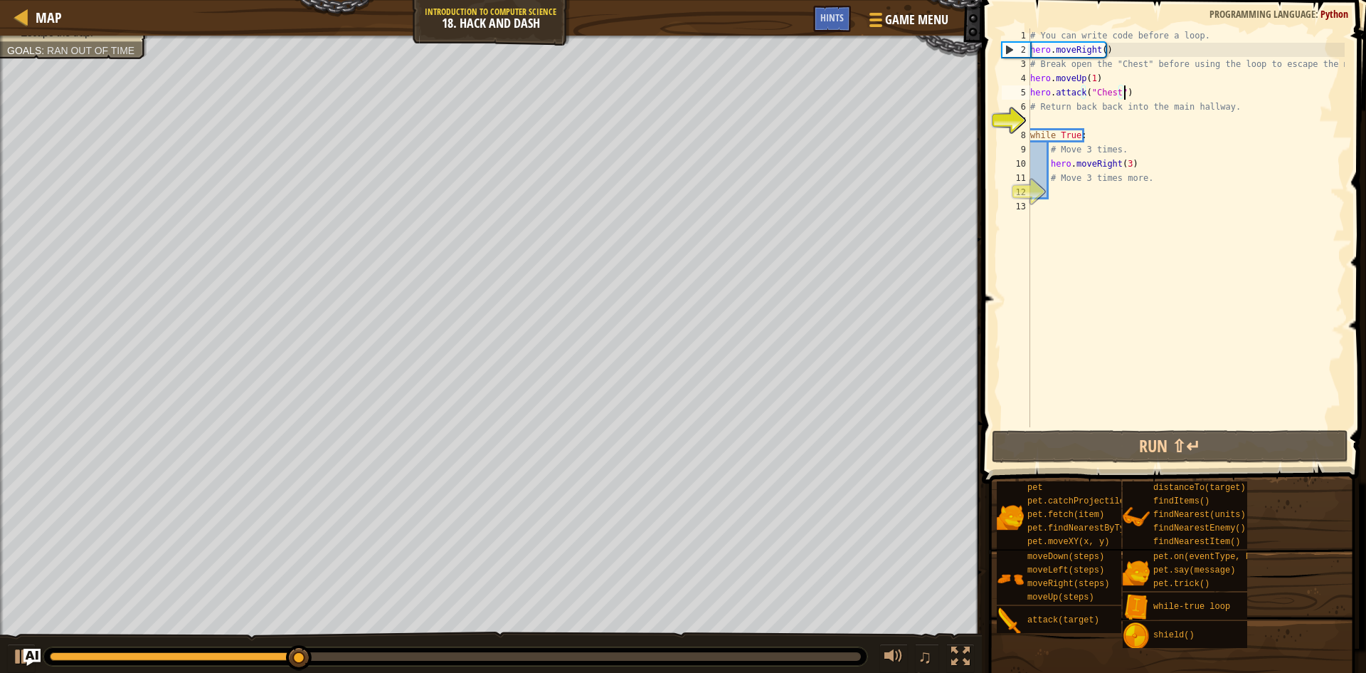
click at [1141, 94] on div "# You can write code before a loop. hero . moveRight ( ) # Break open the "Ches…" at bounding box center [1186, 241] width 317 height 427
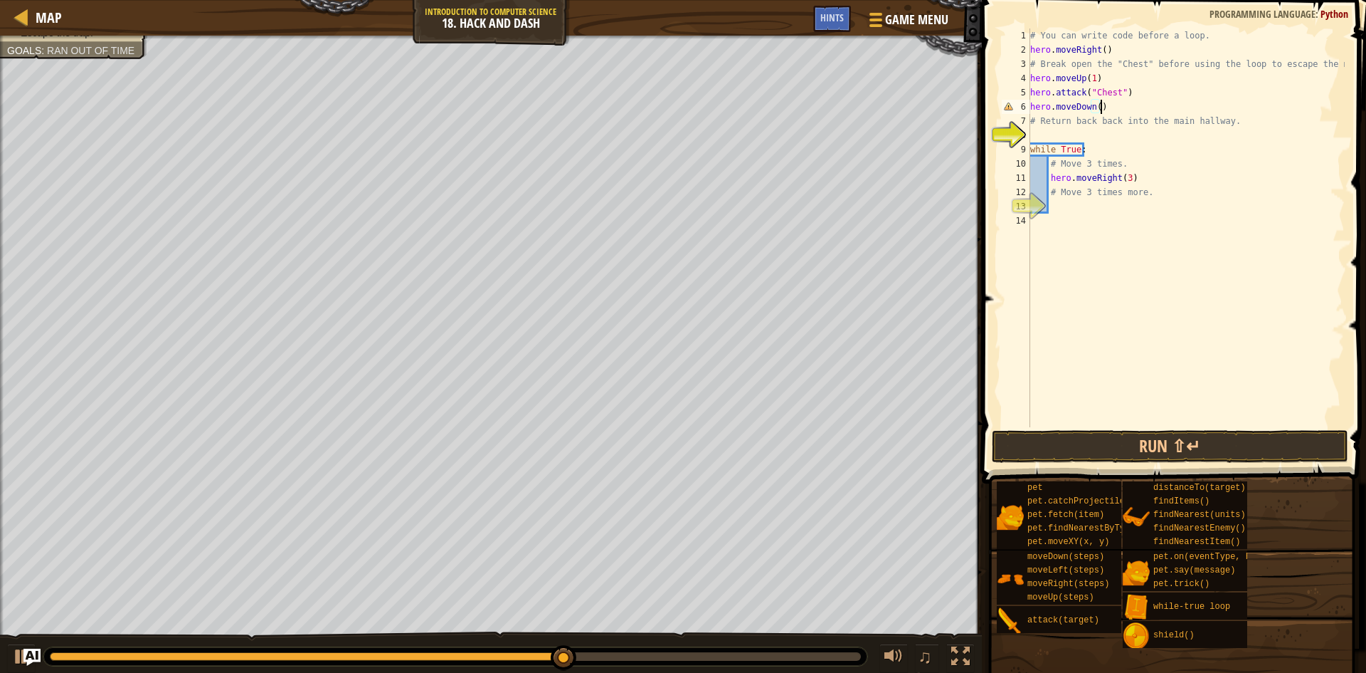
scroll to position [6, 5]
click at [1112, 453] on button "Run ⇧↵" at bounding box center [1170, 446] width 357 height 33
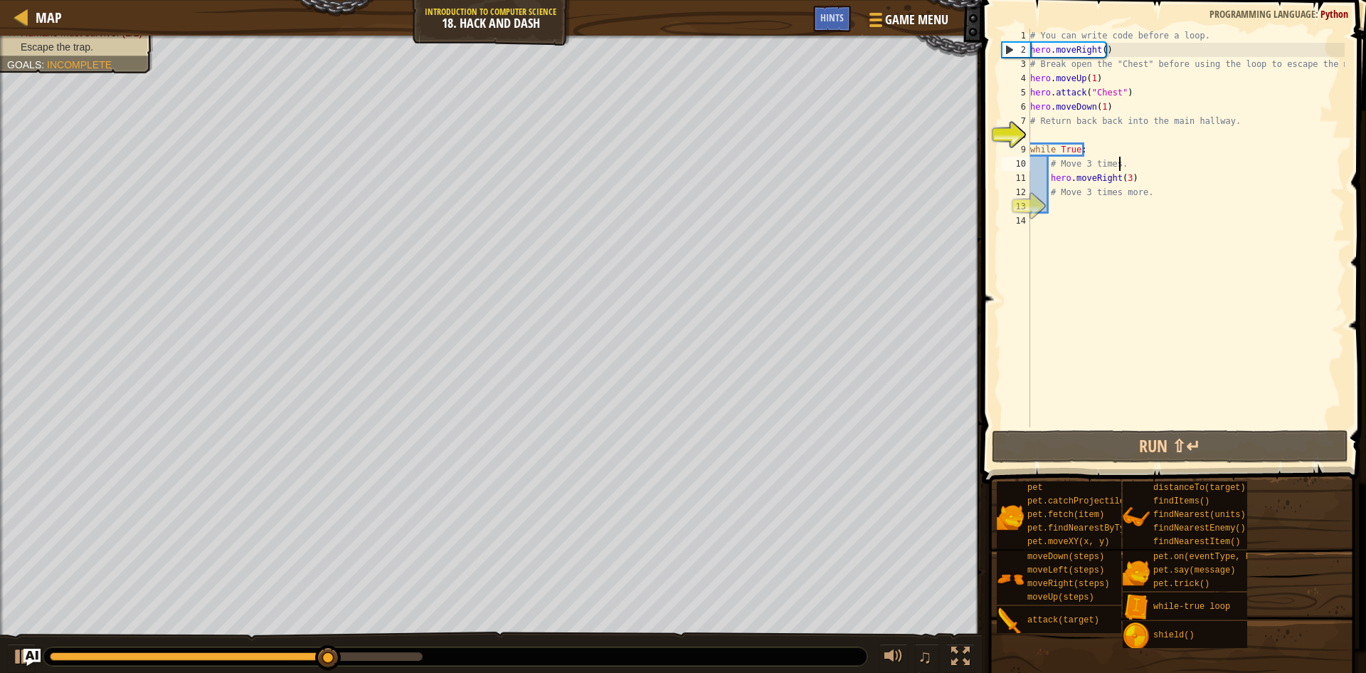
click at [1124, 167] on div "# You can write code before a loop. hero . moveRight ( ) # Break open the "Ches…" at bounding box center [1186, 241] width 317 height 427
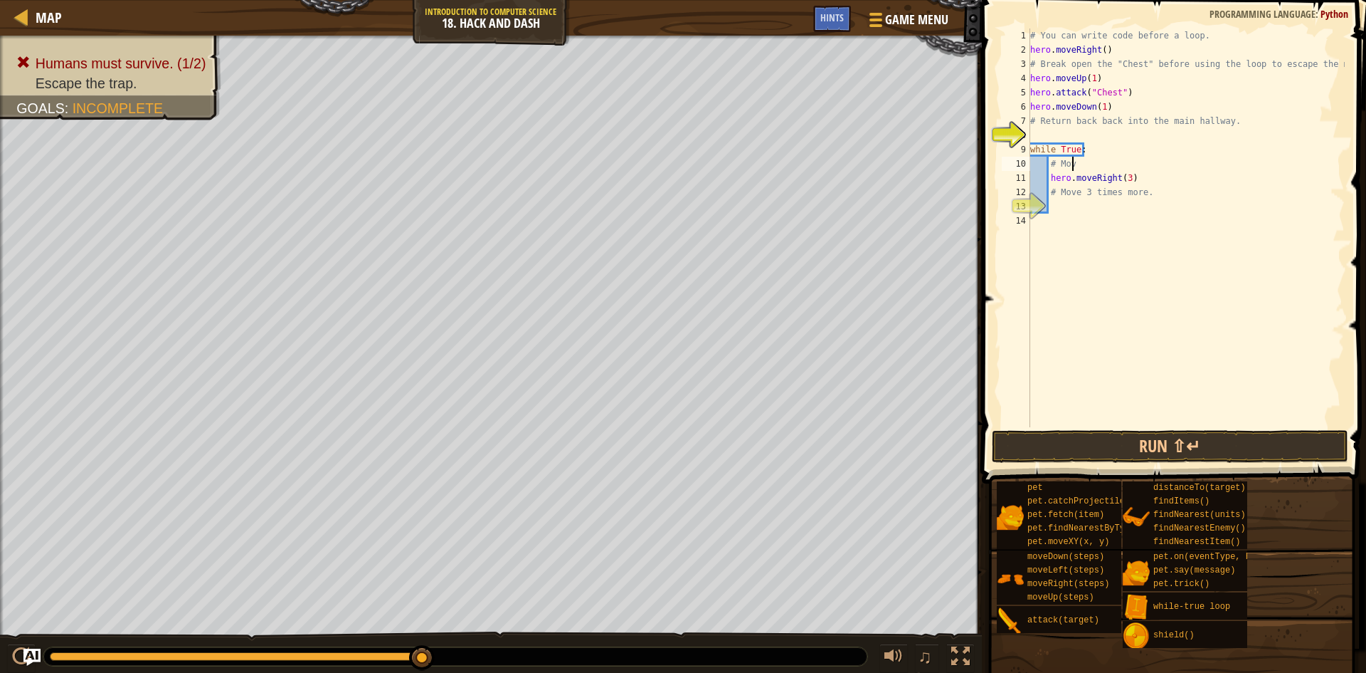
scroll to position [6, 2]
type textarea "#"
click at [1157, 177] on div "# You can write code before a loop. hero . moveRight ( ) # Break open the "Ches…" at bounding box center [1186, 241] width 317 height 427
type textarea "#"
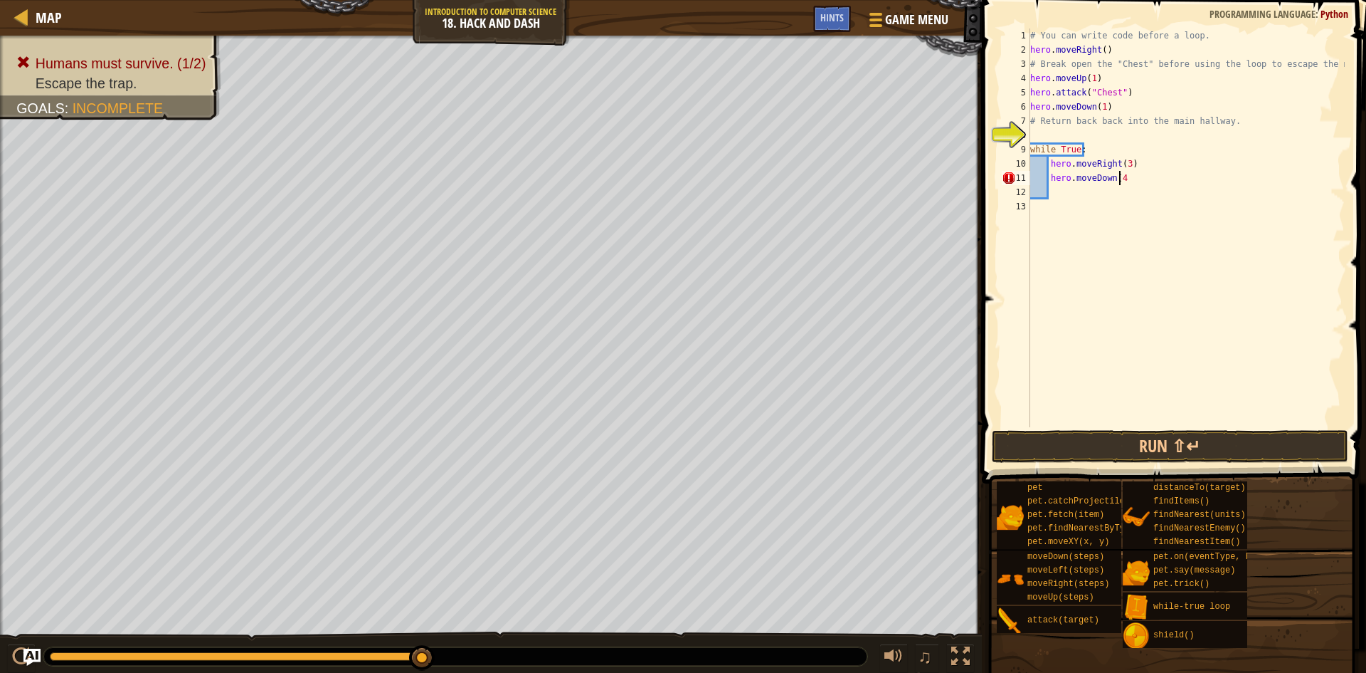
scroll to position [6, 7]
type textarea "hero.moveDown(4)"
click at [1206, 448] on button "Run ⇧↵" at bounding box center [1170, 446] width 357 height 33
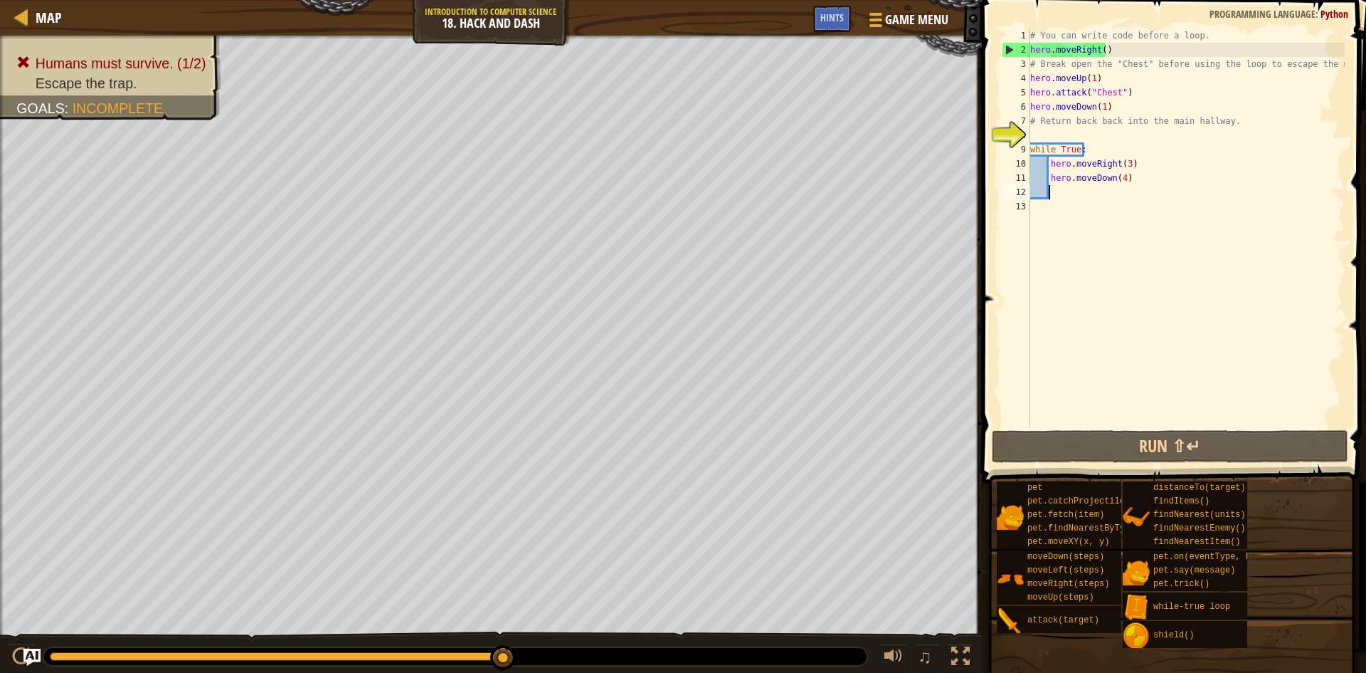
click at [1067, 190] on div "# You can write code before a loop. hero . moveRight ( ) # Break open the "Ches…" at bounding box center [1186, 241] width 317 height 427
click at [199, 29] on div "Map Introduction to Computer Science 18. Hack and Dash Game Menu Done Hints 1 ה…" at bounding box center [683, 336] width 1366 height 673
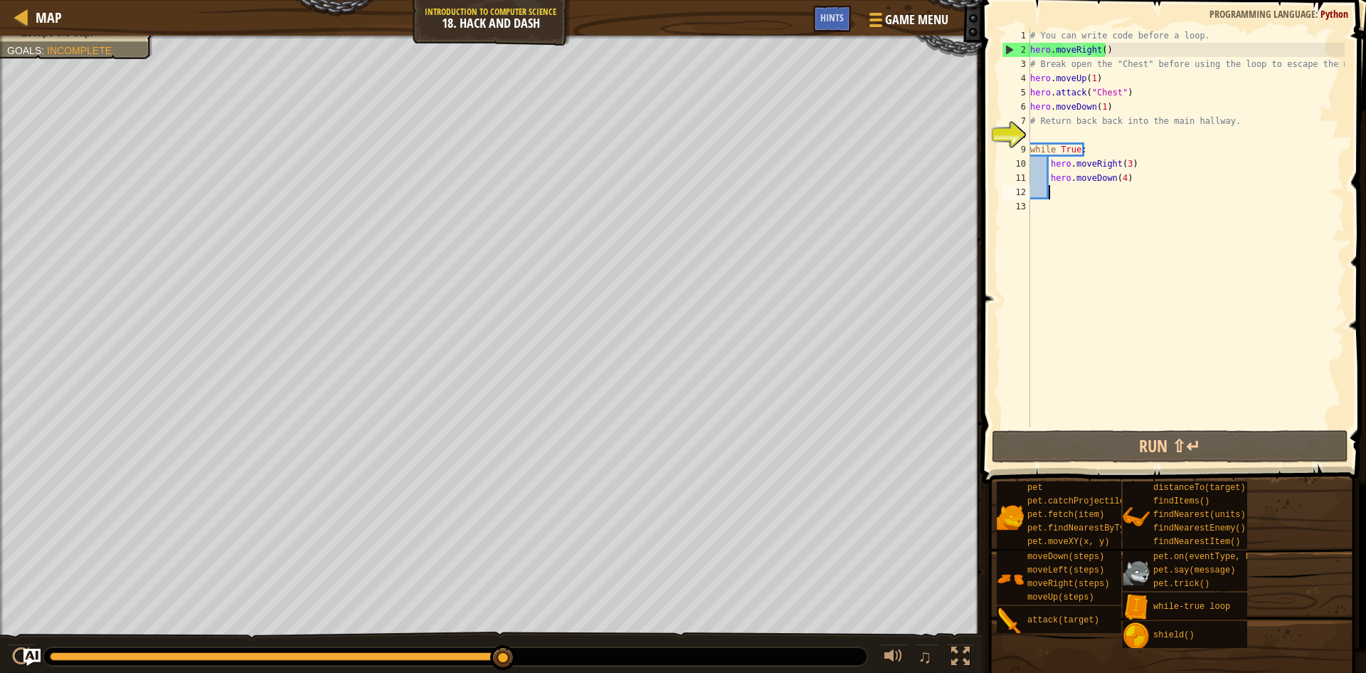
click at [1132, 563] on div "Map Introduction to Computer Science 18. Hack and Dash Game Menu Done Hints 1 ה…" at bounding box center [683, 336] width 1366 height 673
click at [1119, 179] on div "# You can write code before a loop. hero . moveRight ( ) # Break open the "Ches…" at bounding box center [1186, 241] width 317 height 427
type textarea "hero.moveDown(3)"
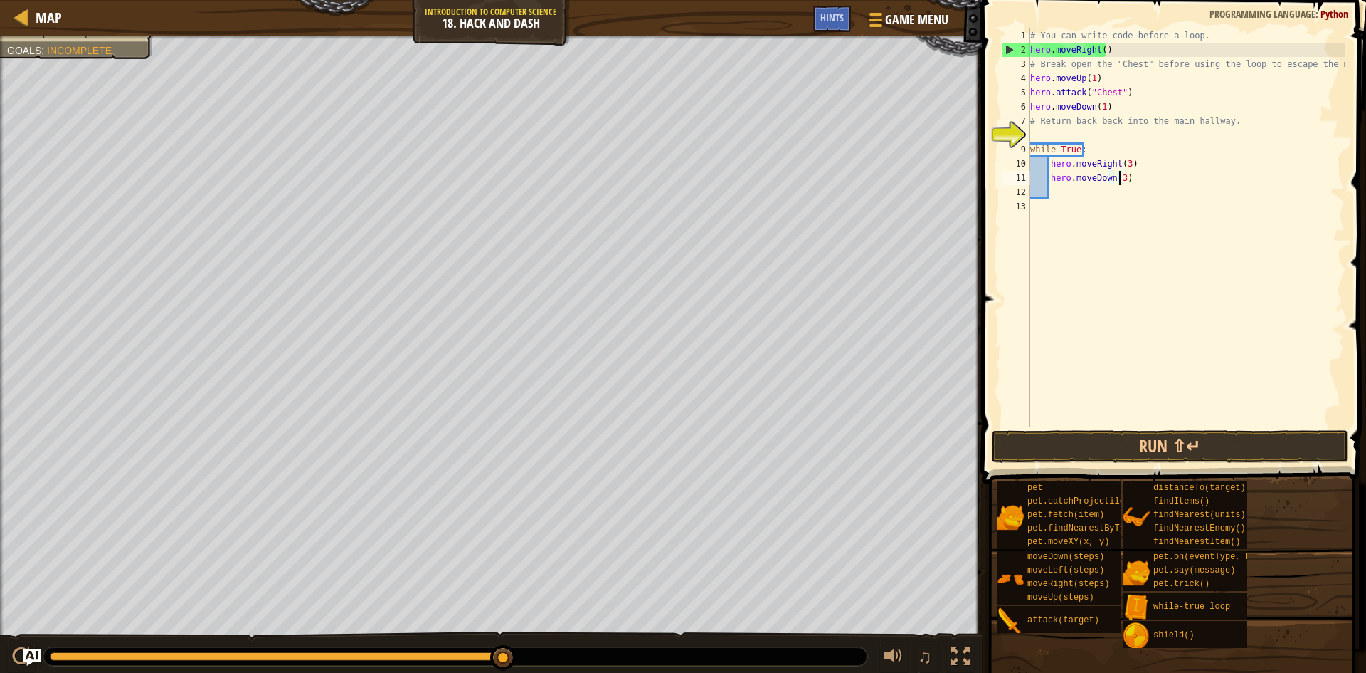
scroll to position [6, 7]
click at [1059, 191] on div "# You can write code before a loop. hero . moveRight ( ) # Break open the "Ches…" at bounding box center [1186, 241] width 317 height 427
type textarea "hero.moveRight(3)"
click at [1055, 209] on div "# You can write code before a loop. hero . moveRight ( ) # Break open the "Ches…" at bounding box center [1186, 241] width 317 height 427
type textarea "hero.moveDown(3)"
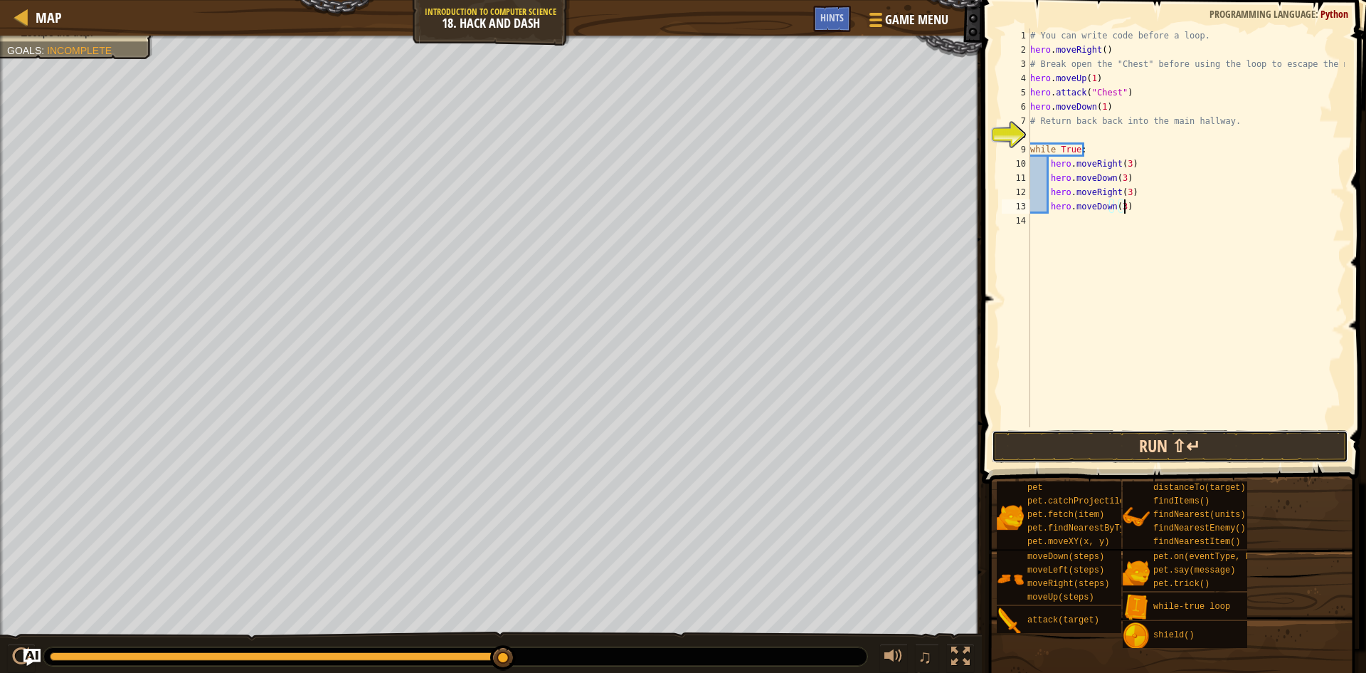
click at [1107, 438] on button "Run ⇧↵" at bounding box center [1170, 446] width 357 height 33
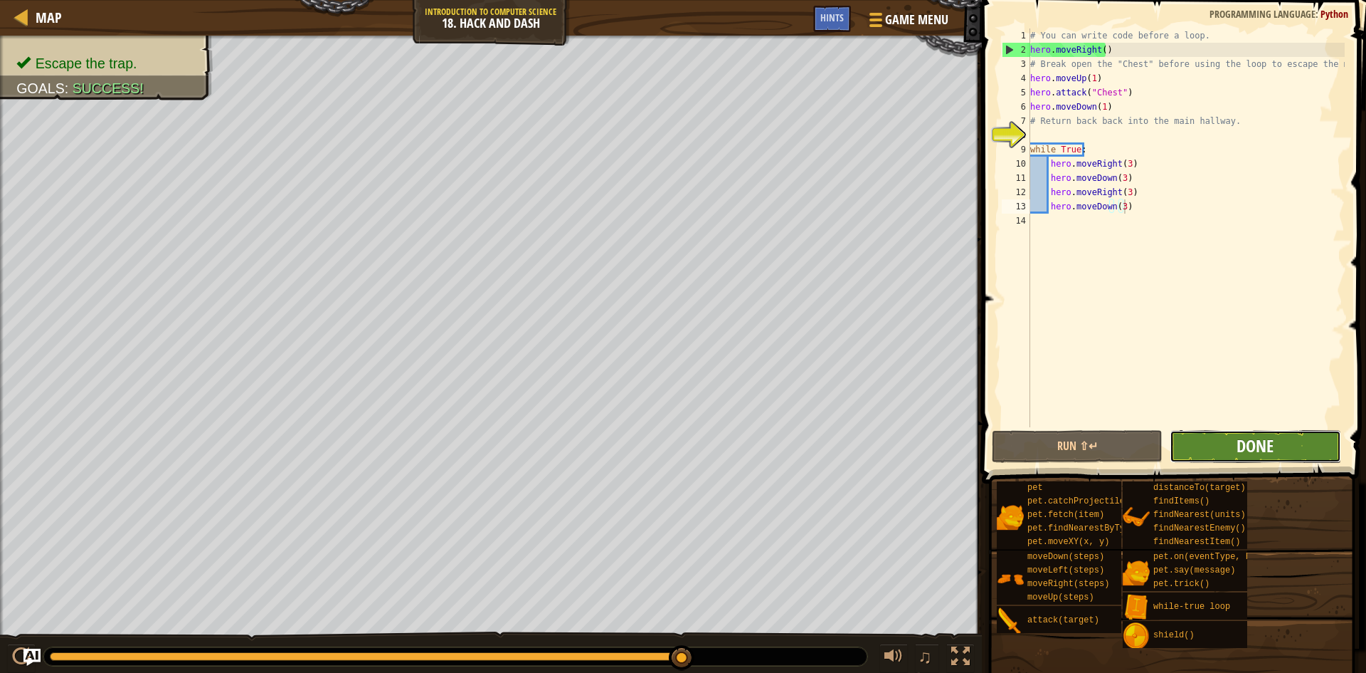
click at [1260, 441] on span "Done" at bounding box center [1255, 445] width 37 height 23
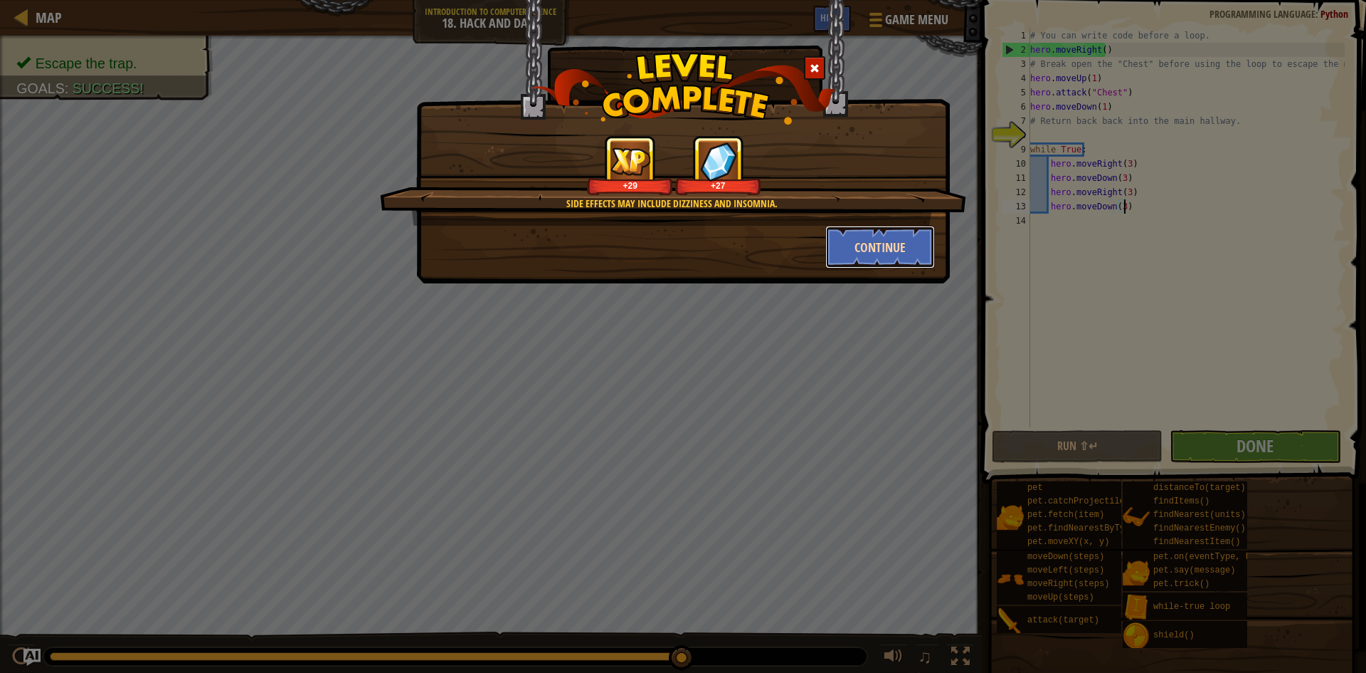
click at [870, 237] on button "Continue" at bounding box center [881, 247] width 110 height 43
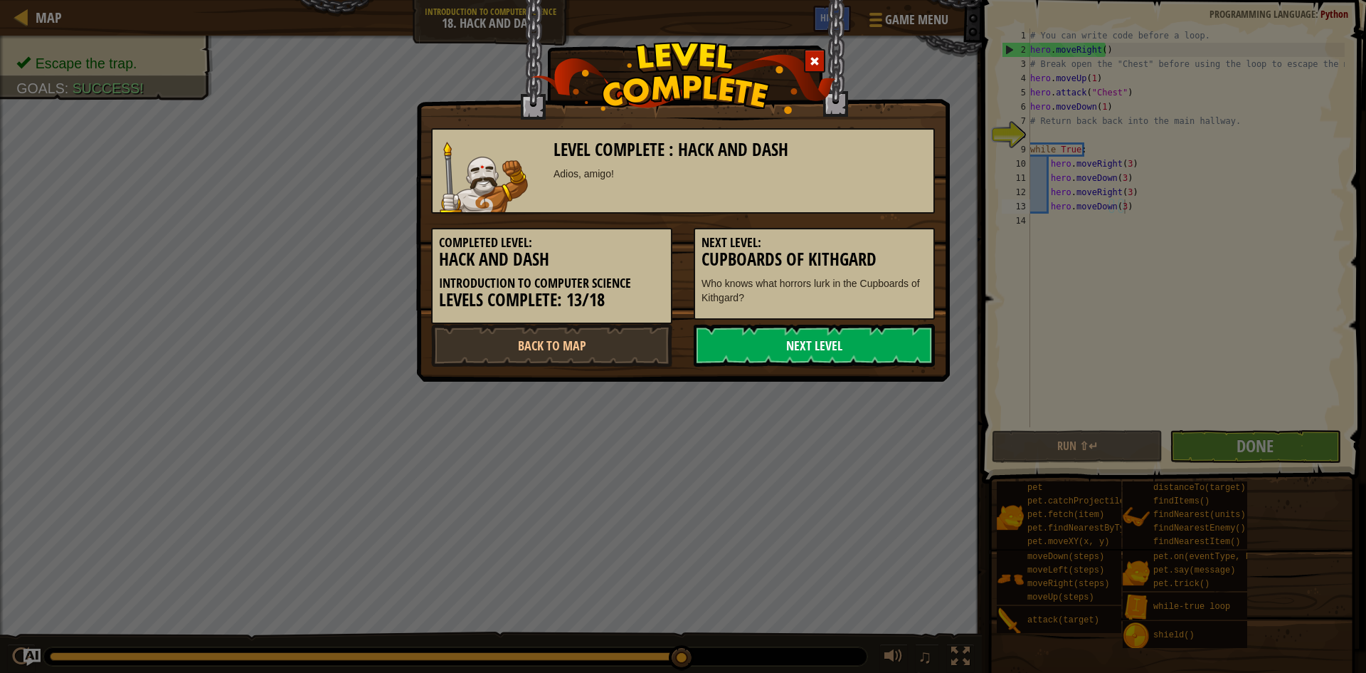
click at [824, 337] on link "Next Level" at bounding box center [814, 345] width 241 height 43
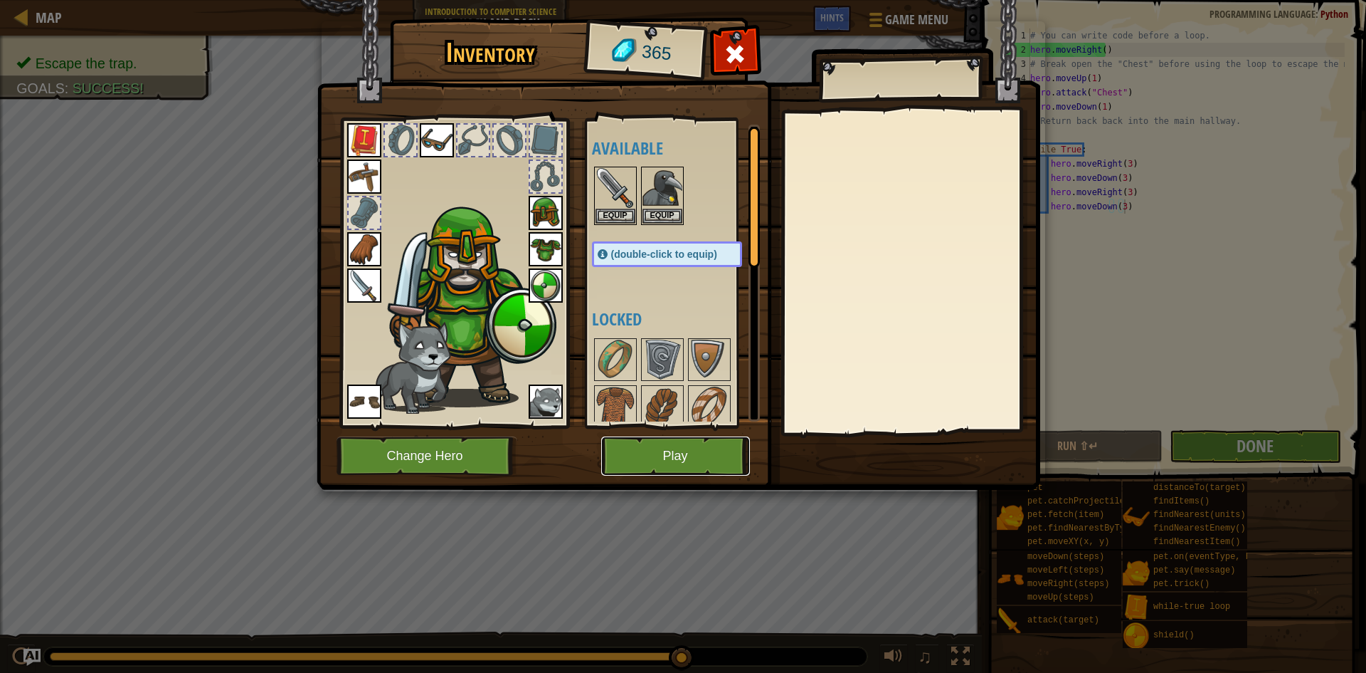
click at [665, 458] on button "Play" at bounding box center [675, 455] width 149 height 39
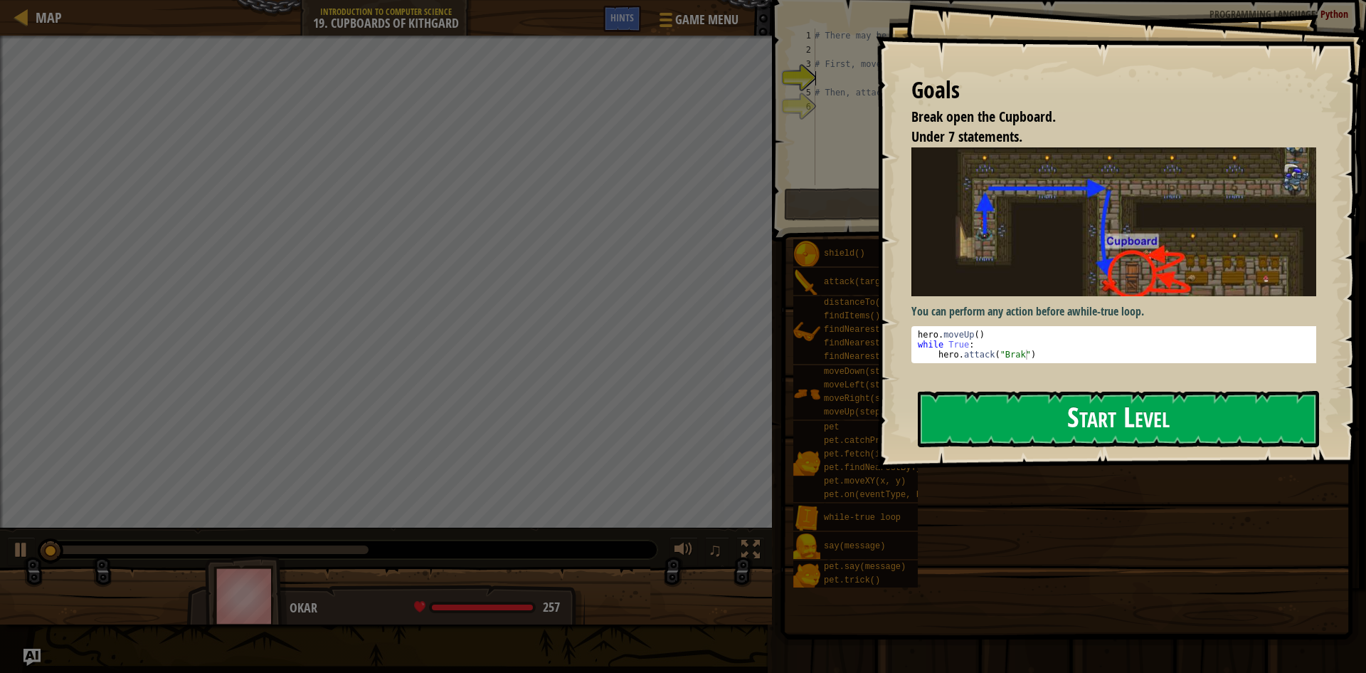
click at [956, 411] on button "Start Level" at bounding box center [1118, 419] width 401 height 56
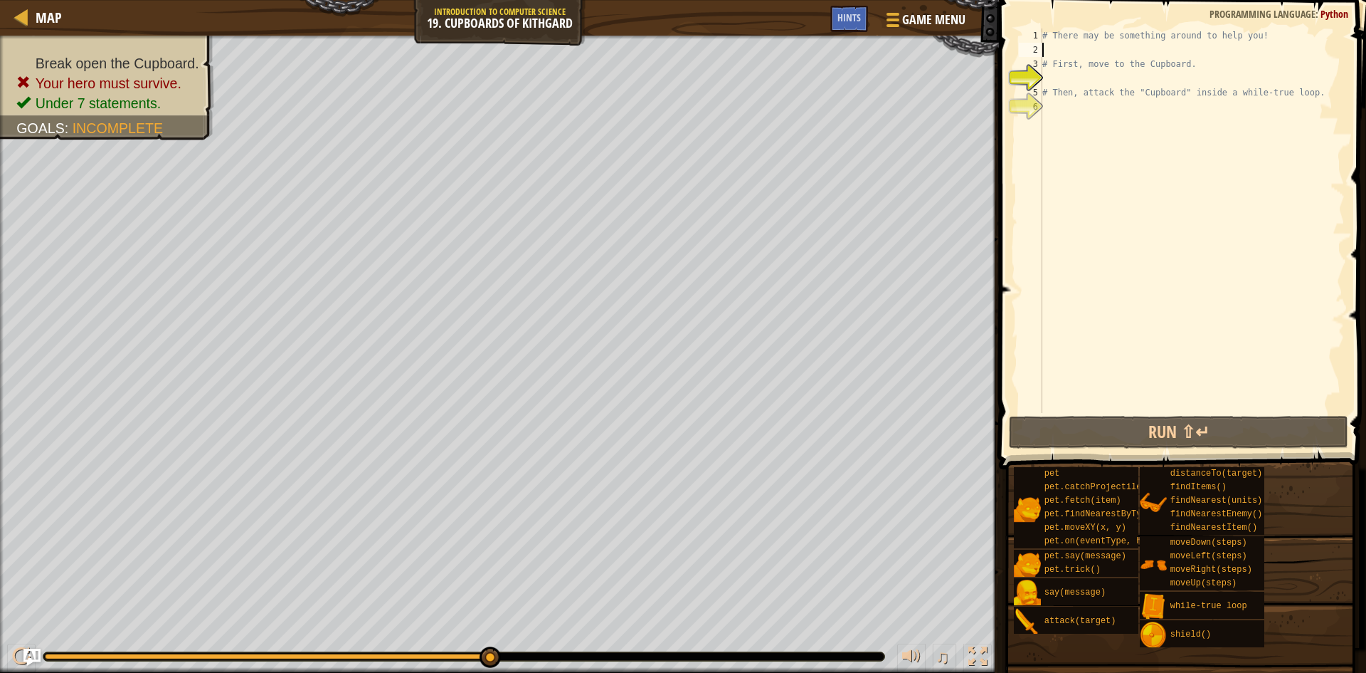
click at [1082, 51] on div "# There may be something around to help you! # First, move to the Cupboard. # T…" at bounding box center [1192, 234] width 305 height 413
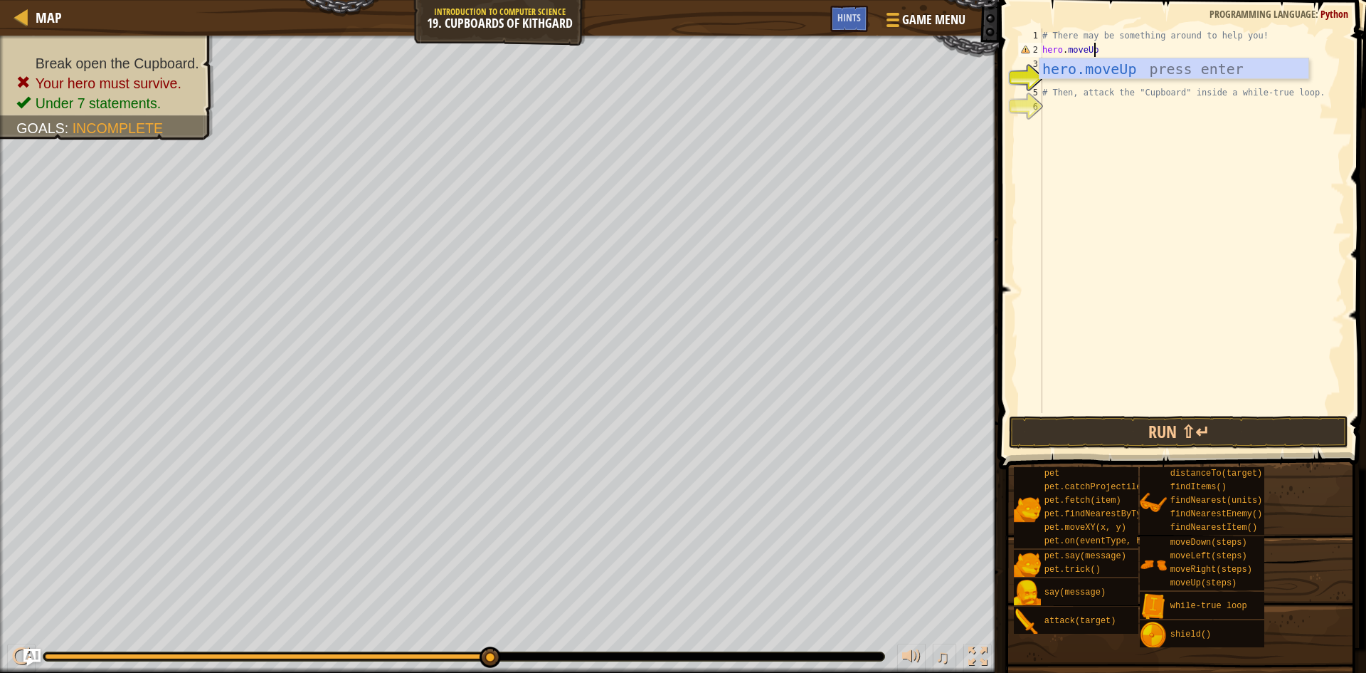
scroll to position [6, 4]
type textarea "hero.moveUp(1)"
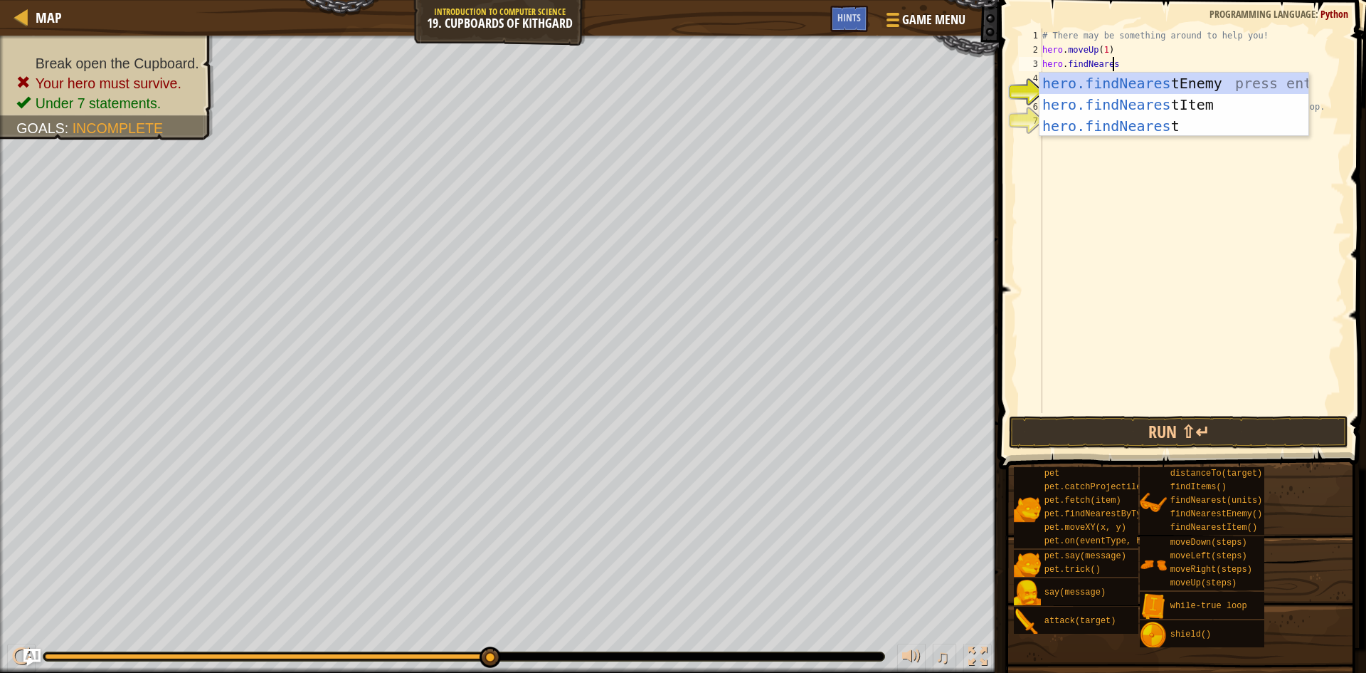
scroll to position [6, 6]
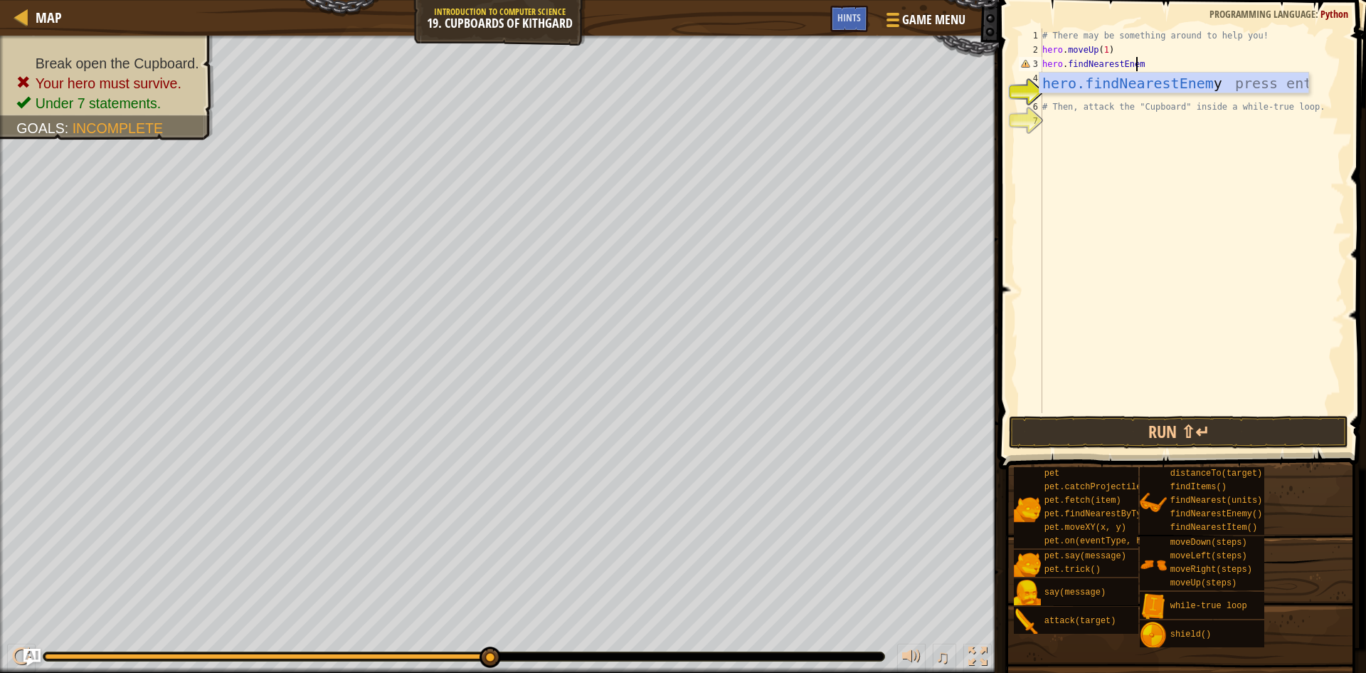
type textarea "hero.findNearestEnemy"
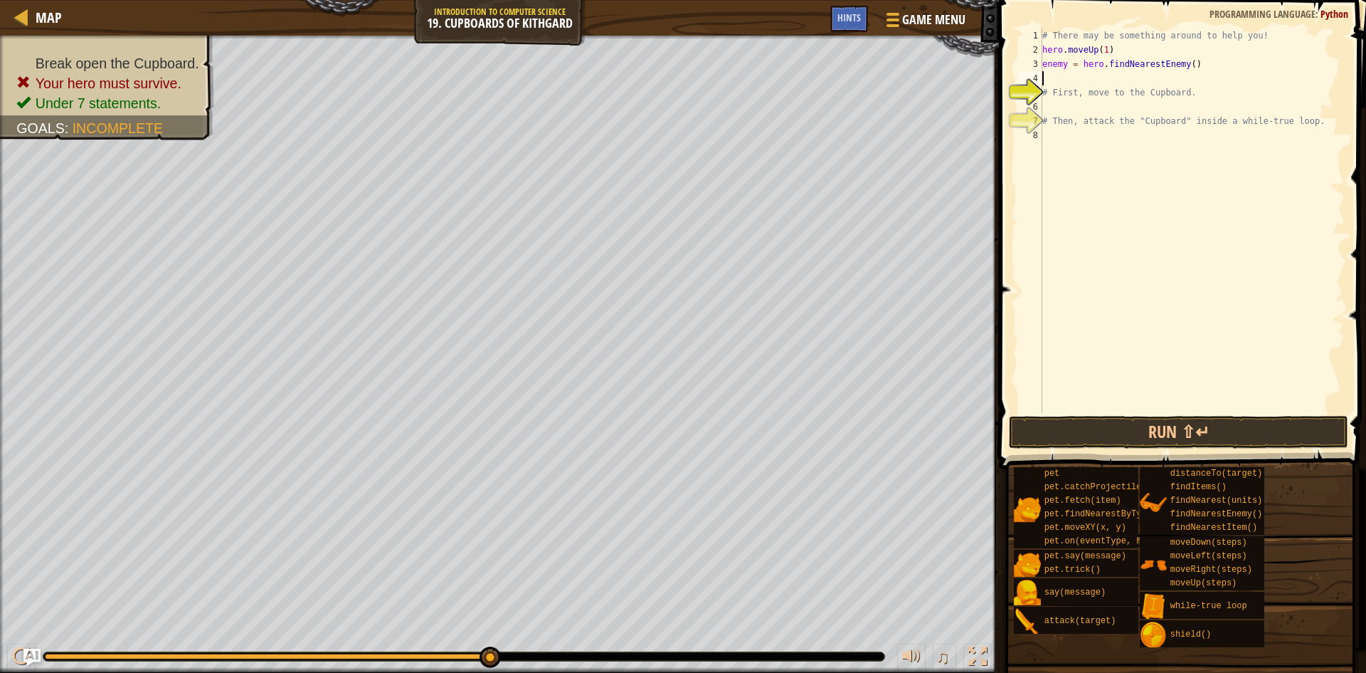
scroll to position [6, 0]
click at [1239, 437] on button "Run ⇧↵" at bounding box center [1178, 432] width 339 height 33
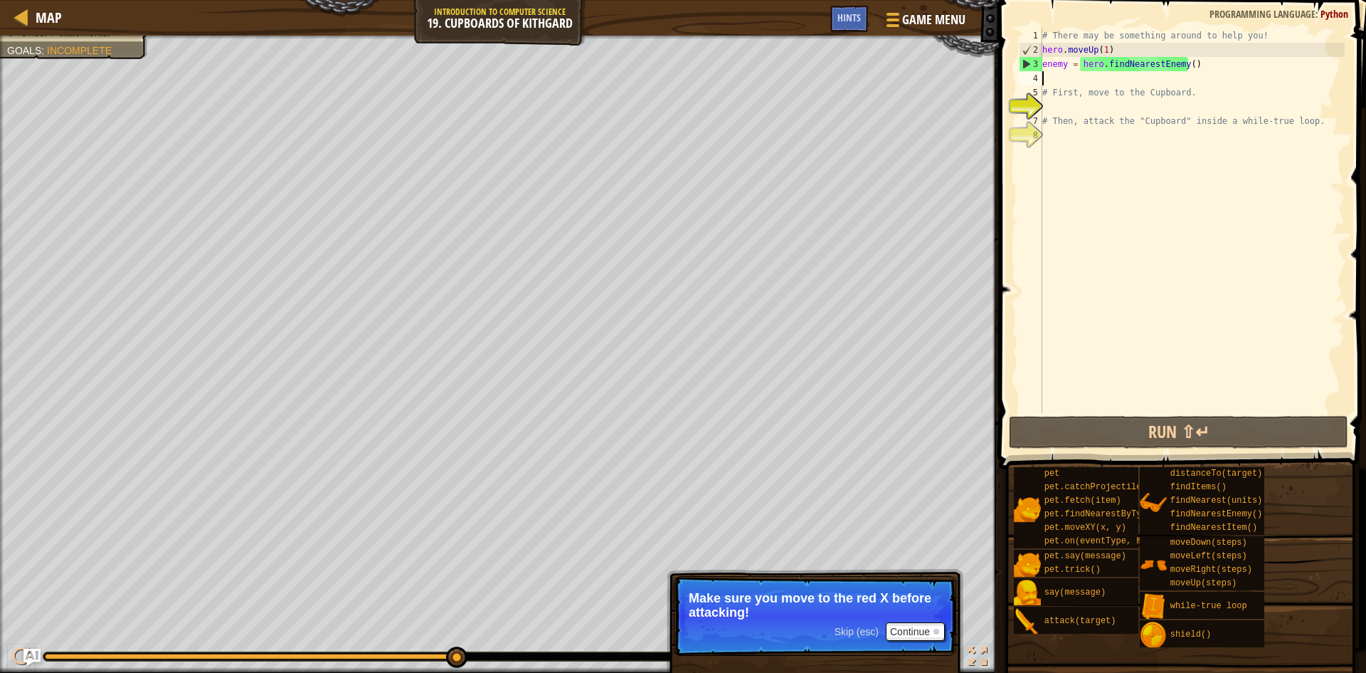
type textarea "x"
